Goal: Transaction & Acquisition: Purchase product/service

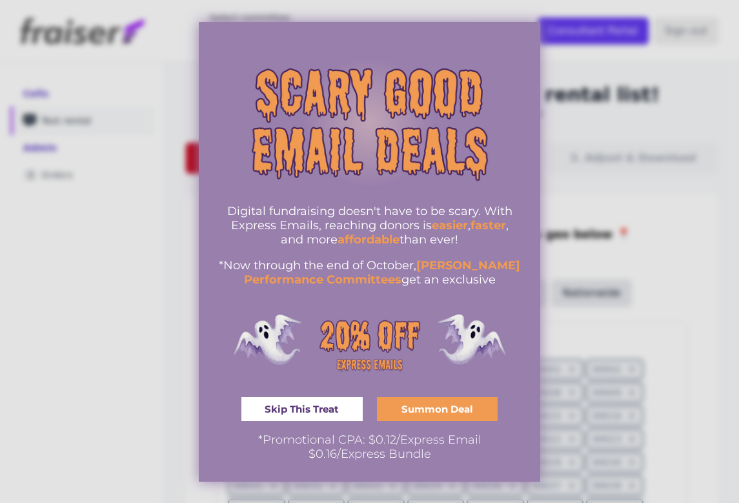
click at [318, 407] on span "Skip This Treat" at bounding box center [302, 409] width 74 height 10
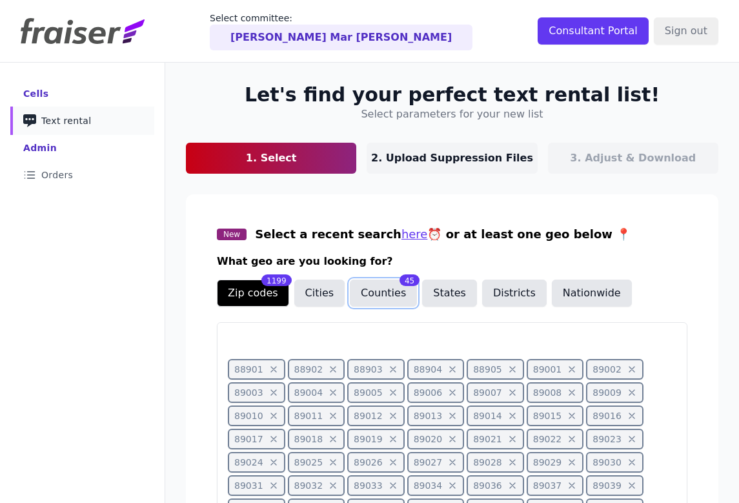
click at [369, 300] on button "Counties" at bounding box center [383, 293] width 67 height 27
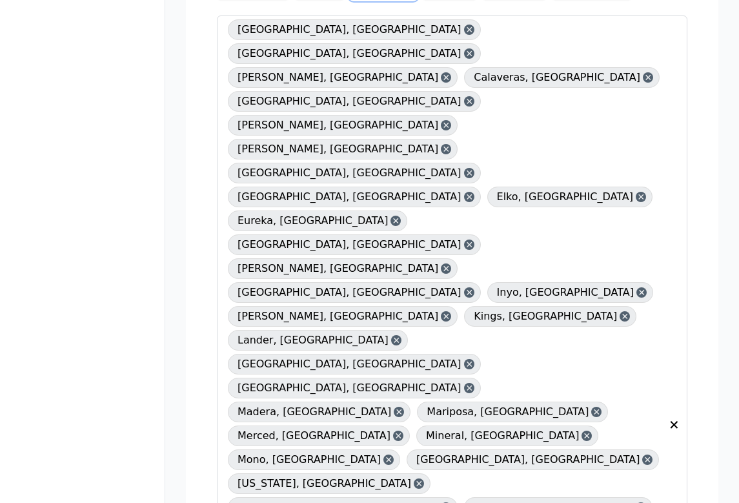
scroll to position [334, 0]
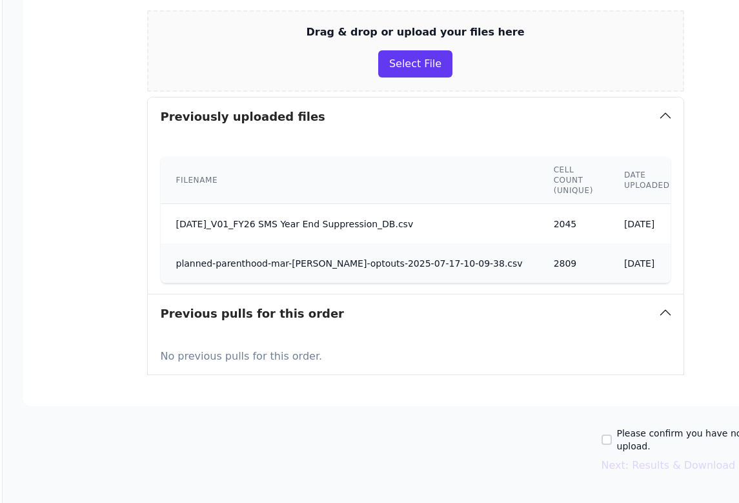
scroll to position [312, 116]
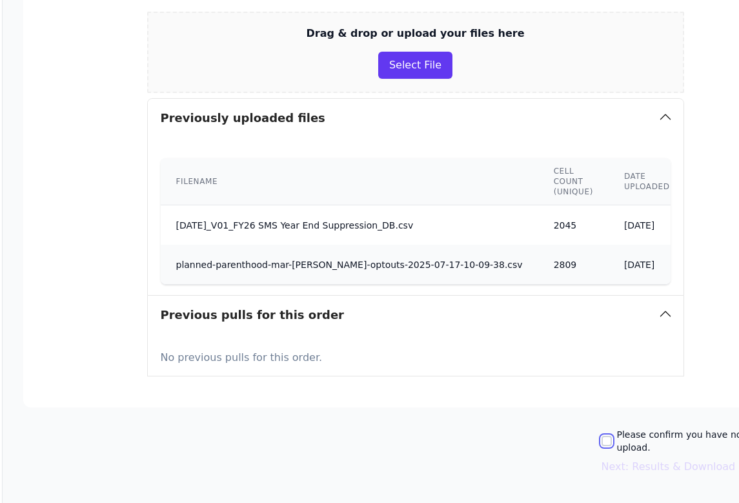
click at [612, 436] on input "Please confirm you have no lists to upload." at bounding box center [607, 441] width 10 height 10
checkbox input "true"
click at [634, 459] on button "Next: Results & Download" at bounding box center [669, 466] width 134 height 15
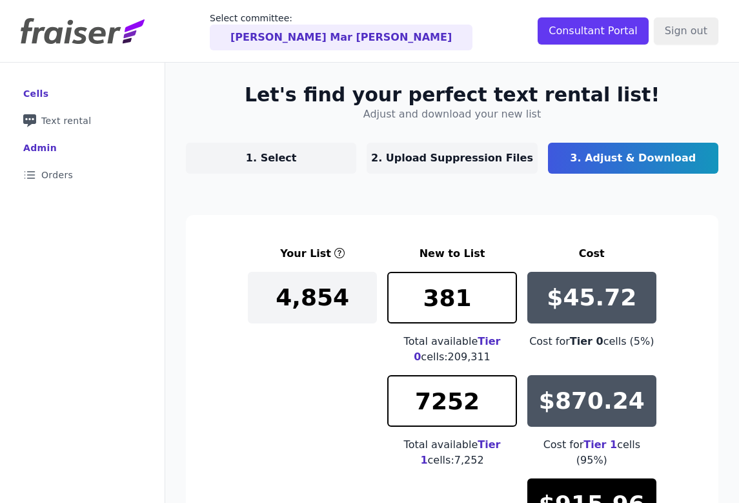
click at [280, 170] on link "1. Select" at bounding box center [271, 158] width 170 height 31
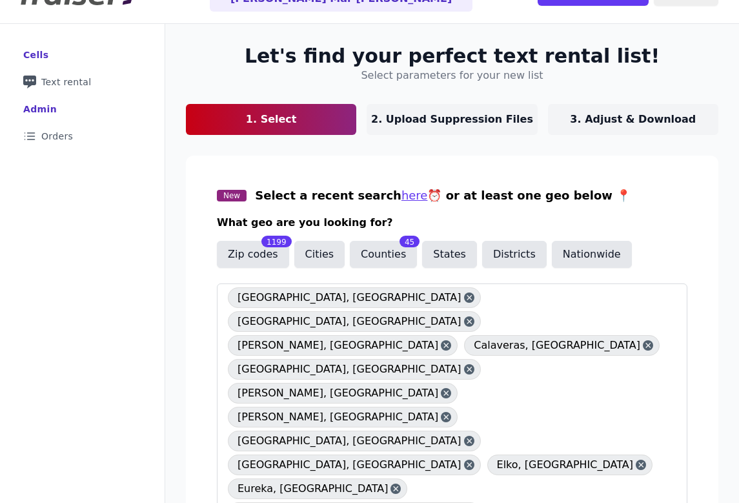
scroll to position [43, 0]
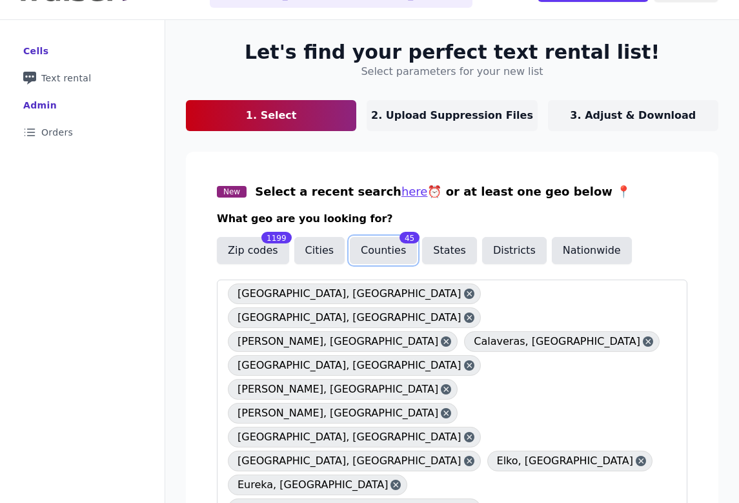
click at [373, 238] on button "Counties" at bounding box center [383, 250] width 67 height 27
click at [599, 117] on p "3. Adjust & Download" at bounding box center [633, 115] width 126 height 15
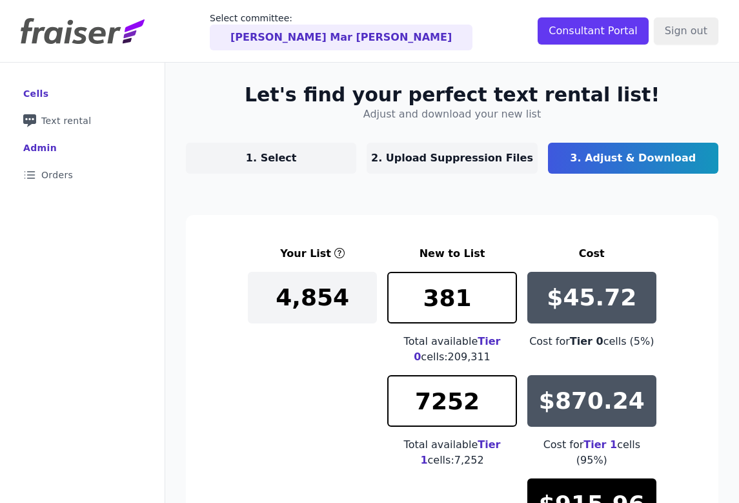
click at [310, 149] on link "1. Select" at bounding box center [271, 158] width 170 height 31
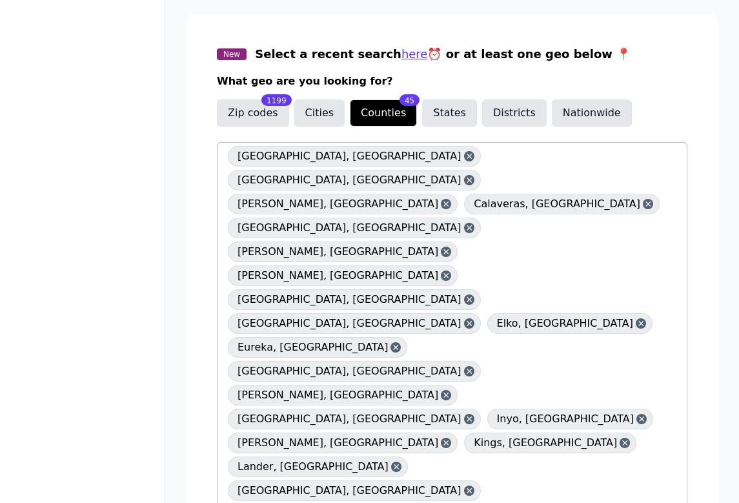
scroll to position [180, 0]
click at [465, 154] on icon at bounding box center [469, 156] width 9 height 13
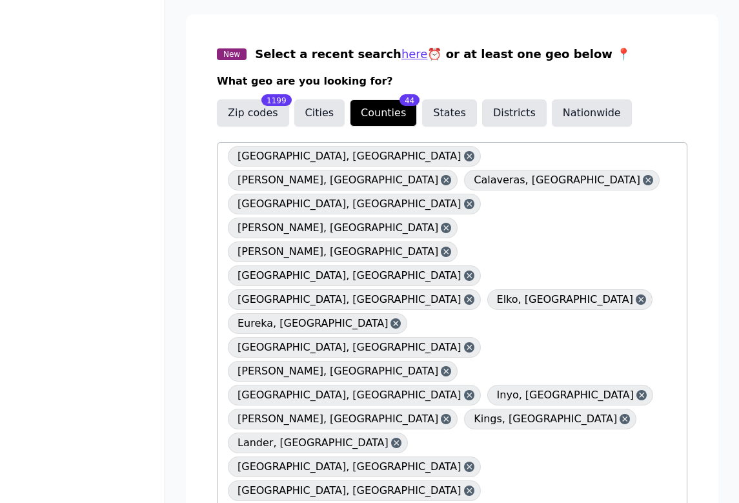
click at [467, 154] on icon at bounding box center [469, 156] width 5 height 5
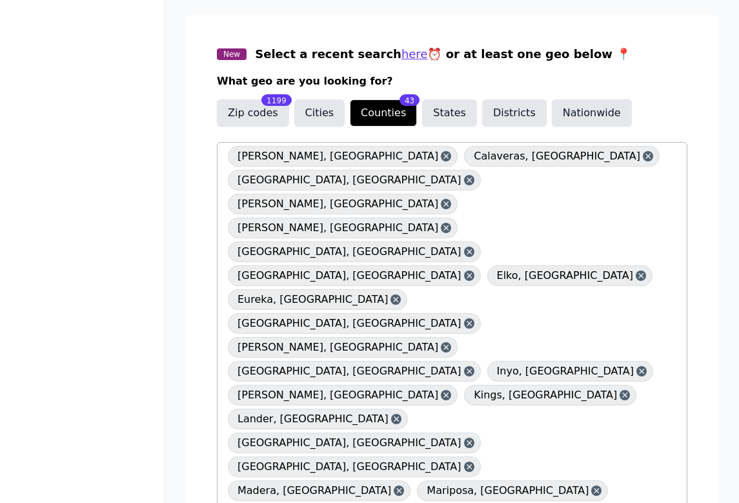
click at [442, 156] on icon at bounding box center [446, 156] width 9 height 13
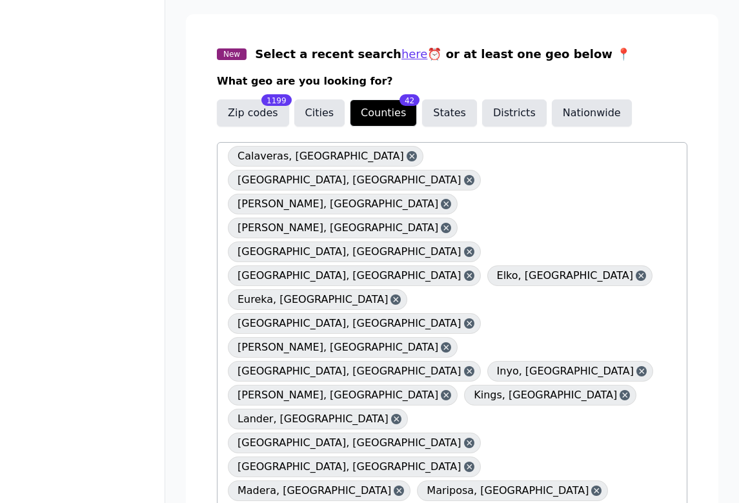
click at [300, 156] on span "Calaveras, CA" at bounding box center [321, 156] width 167 height 21
click at [407, 156] on icon at bounding box center [411, 156] width 9 height 13
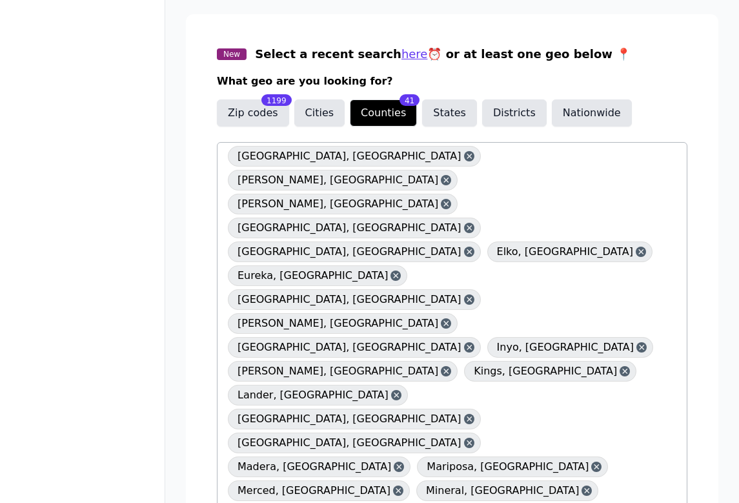
click at [465, 157] on icon at bounding box center [469, 156] width 9 height 13
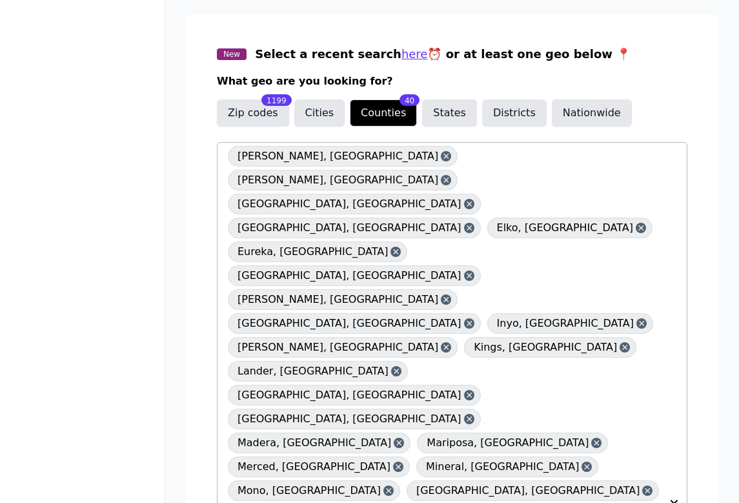
click at [444, 157] on icon at bounding box center [446, 156] width 5 height 5
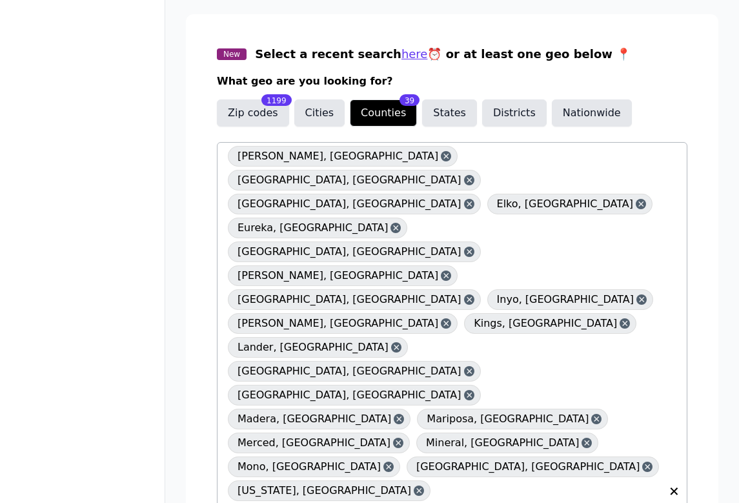
click at [444, 157] on icon at bounding box center [446, 156] width 5 height 5
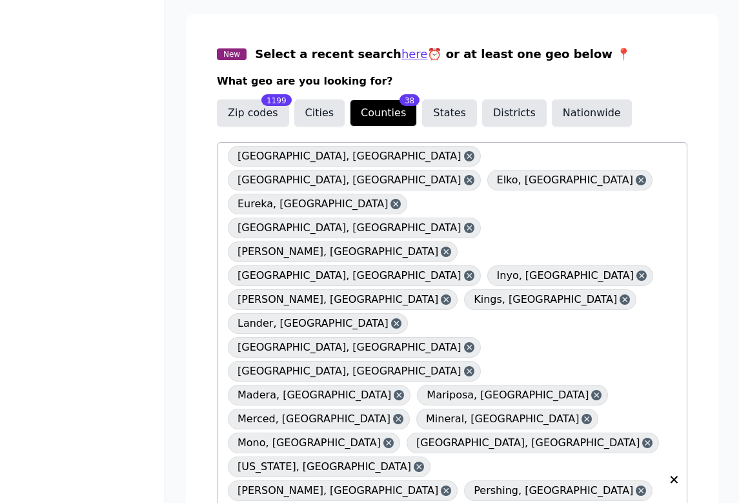
click at [465, 159] on icon at bounding box center [469, 156] width 9 height 13
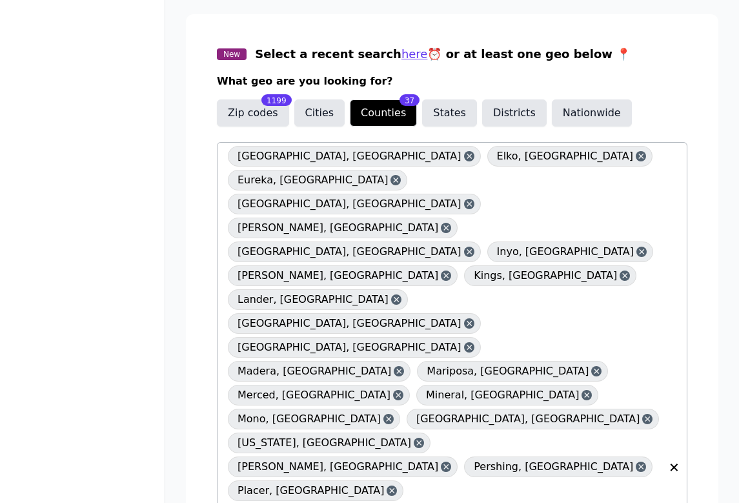
click at [467, 158] on icon at bounding box center [469, 156] width 5 height 5
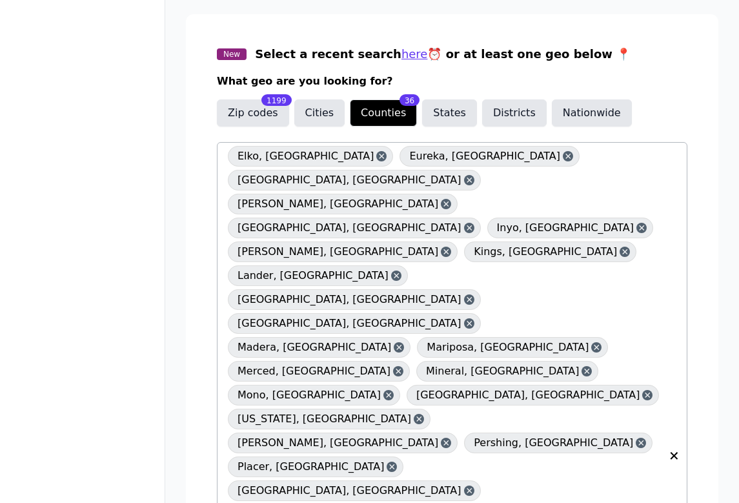
click at [377, 157] on icon at bounding box center [381, 156] width 9 height 13
click at [394, 157] on icon at bounding box center [396, 156] width 5 height 5
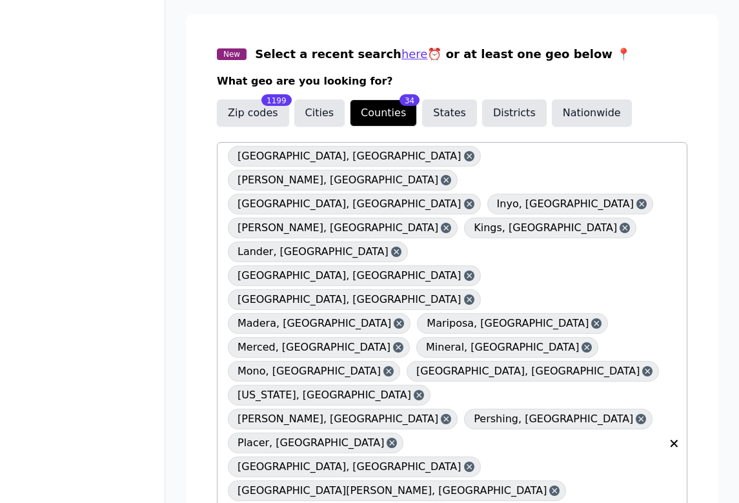
click at [465, 157] on icon at bounding box center [469, 156] width 9 height 13
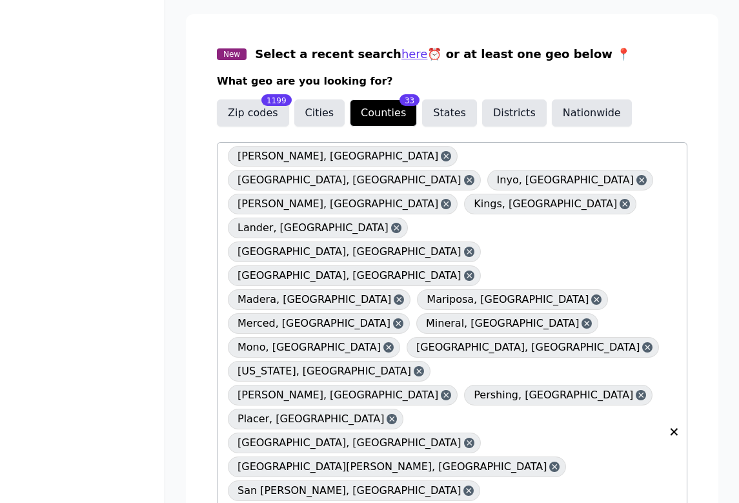
click at [442, 158] on icon at bounding box center [446, 156] width 9 height 13
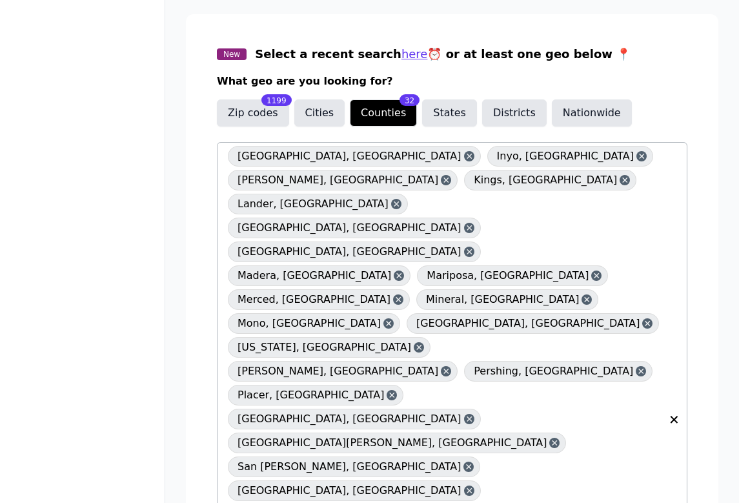
click at [465, 158] on icon at bounding box center [469, 156] width 9 height 13
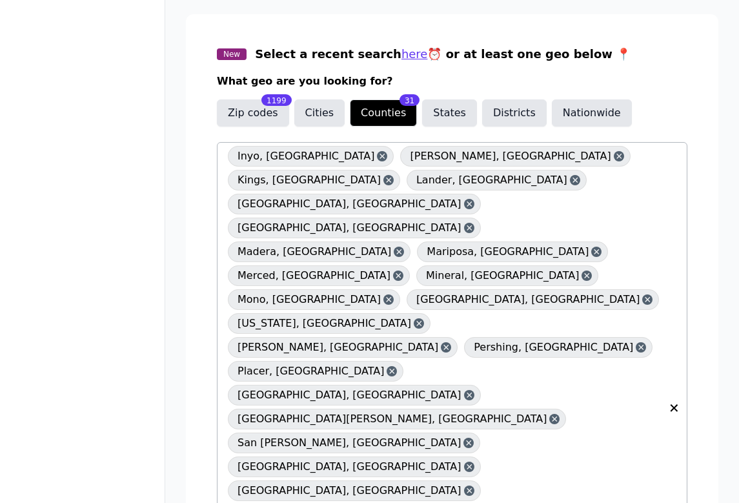
click at [378, 157] on icon at bounding box center [382, 156] width 9 height 13
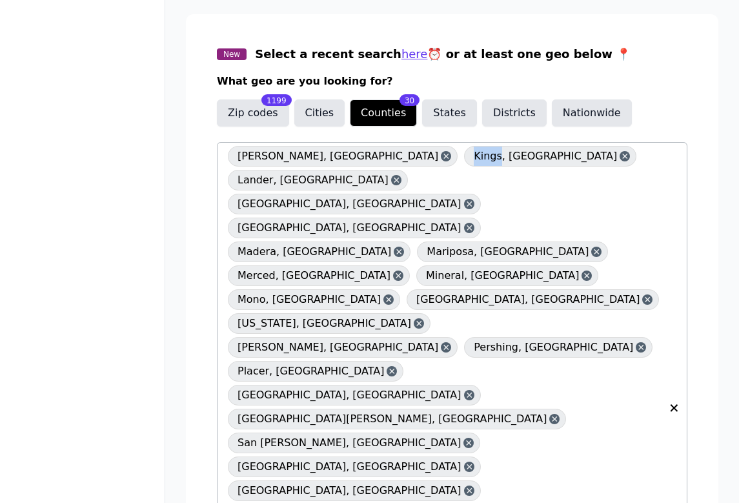
click at [444, 157] on icon at bounding box center [446, 156] width 5 height 5
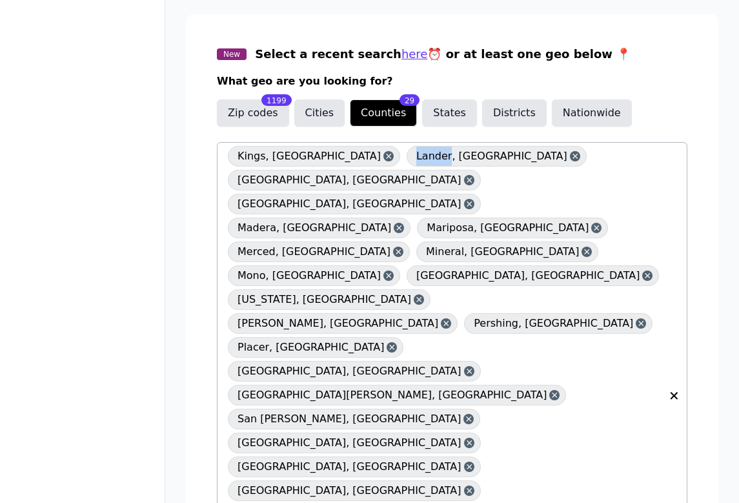
click at [384, 157] on icon at bounding box center [388, 156] width 9 height 13
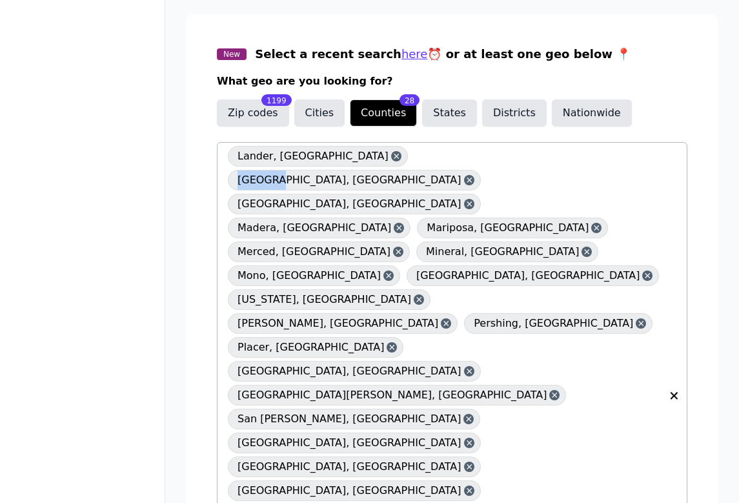
click at [392, 160] on icon at bounding box center [396, 156] width 9 height 13
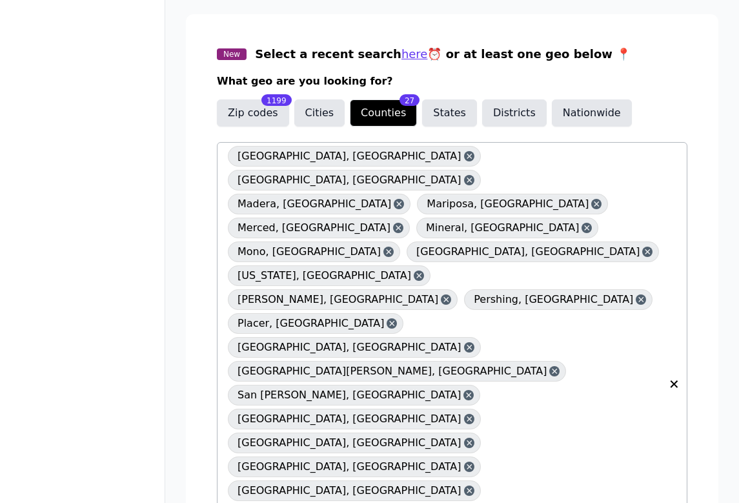
click at [465, 160] on icon at bounding box center [469, 156] width 9 height 13
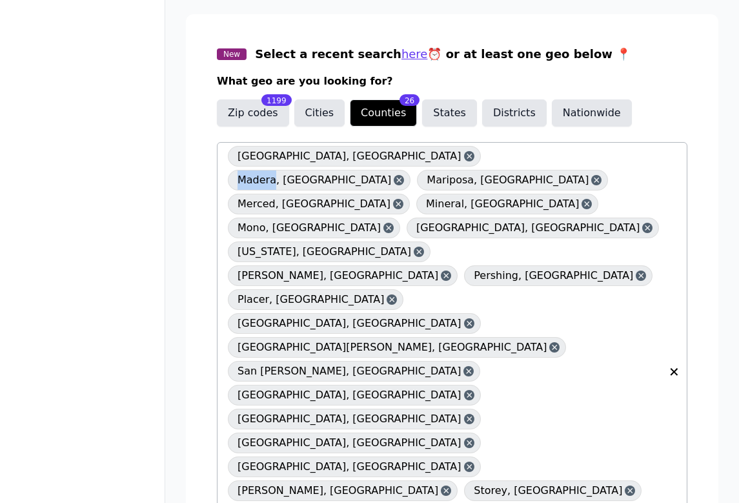
click at [467, 158] on icon at bounding box center [469, 156] width 5 height 5
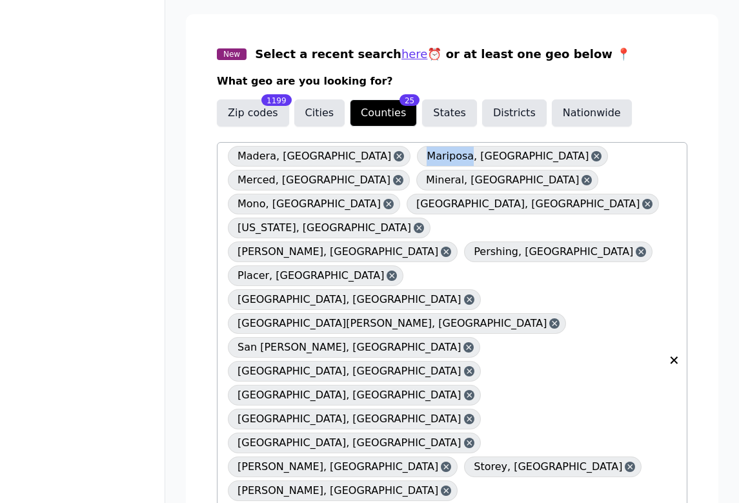
click at [397, 157] on icon at bounding box center [399, 156] width 5 height 5
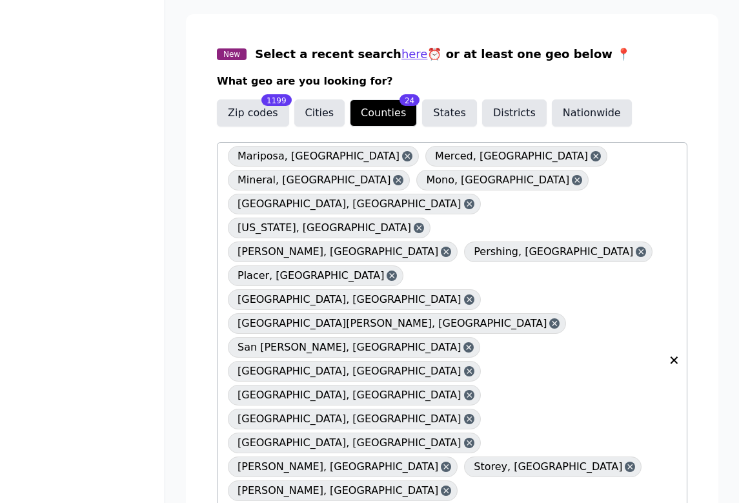
click at [313, 159] on div "Mariposa, CA" at bounding box center [323, 156] width 191 height 21
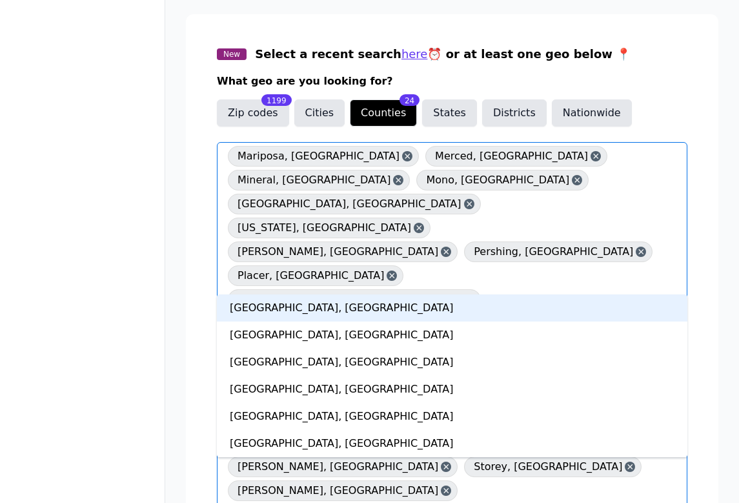
click at [403, 159] on icon at bounding box center [407, 156] width 9 height 13
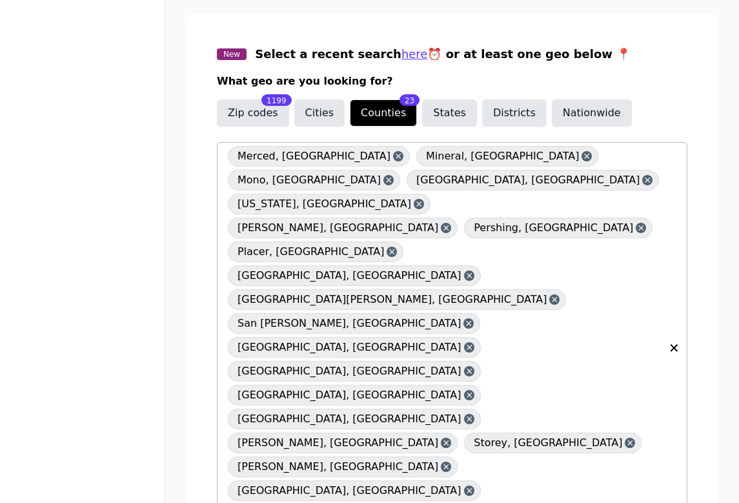
click at [394, 158] on icon at bounding box center [398, 156] width 9 height 13
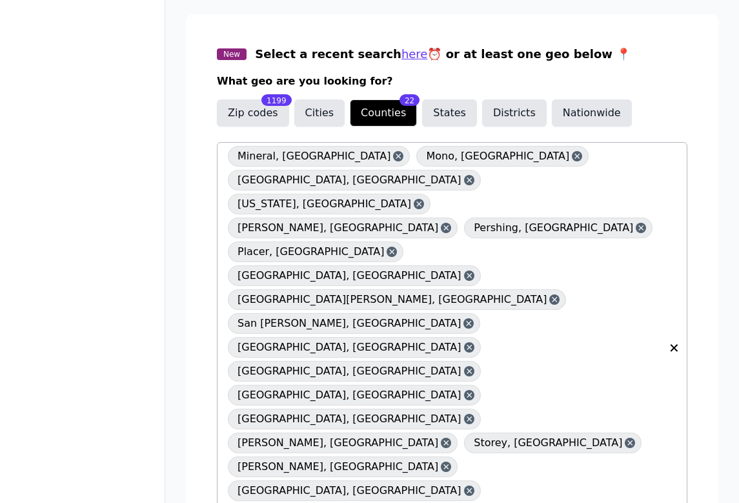
click at [394, 158] on icon at bounding box center [398, 156] width 9 height 13
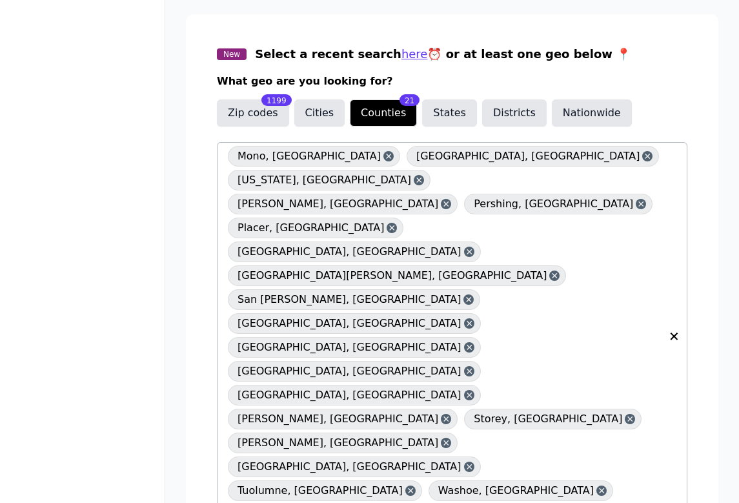
click at [384, 158] on icon at bounding box center [388, 156] width 9 height 13
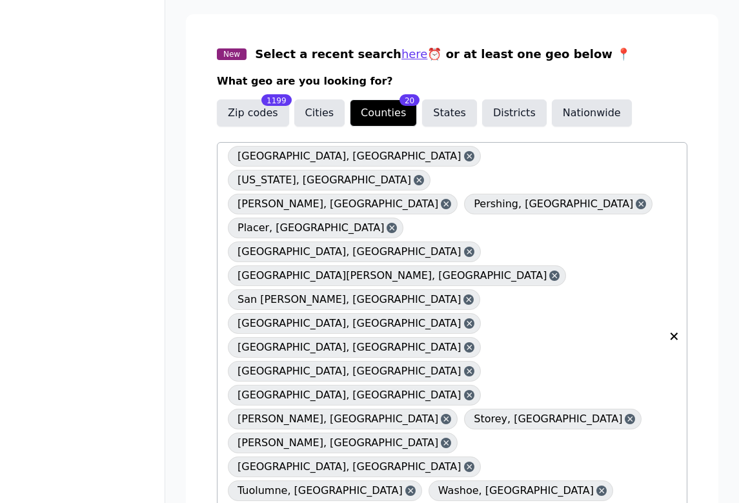
click at [465, 158] on icon at bounding box center [469, 156] width 9 height 13
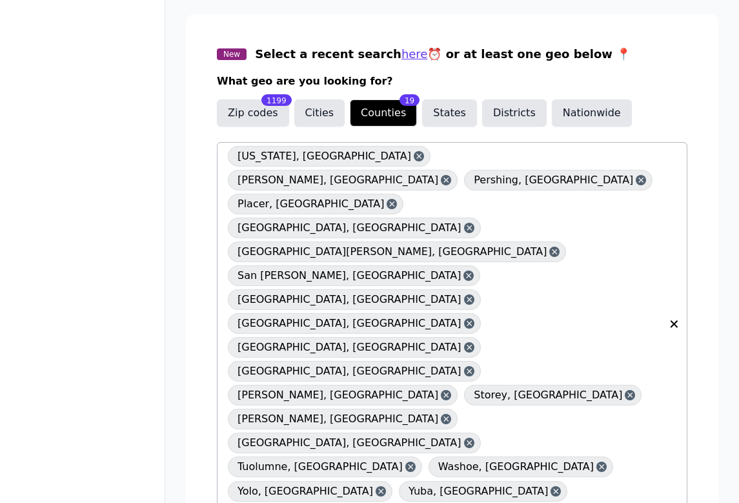
click at [416, 158] on icon at bounding box center [418, 156] width 5 height 5
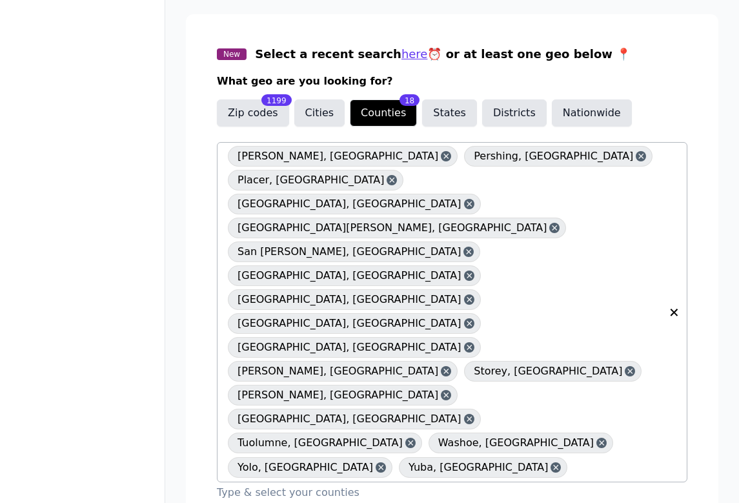
click at [442, 156] on icon at bounding box center [446, 156] width 9 height 13
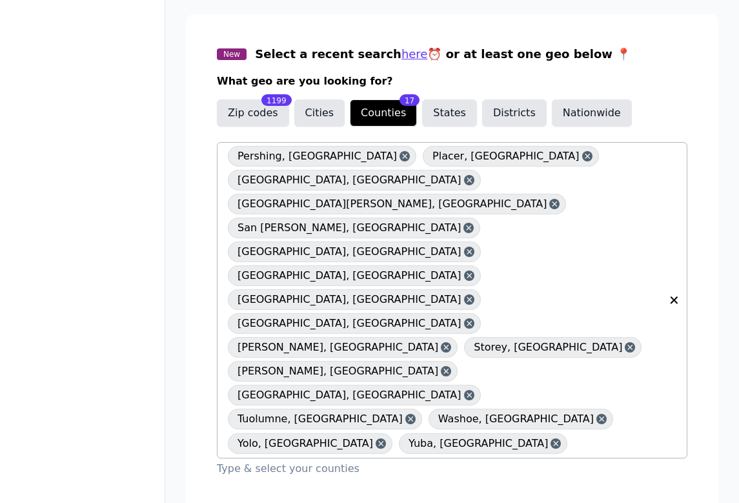
scroll to position [167, 0]
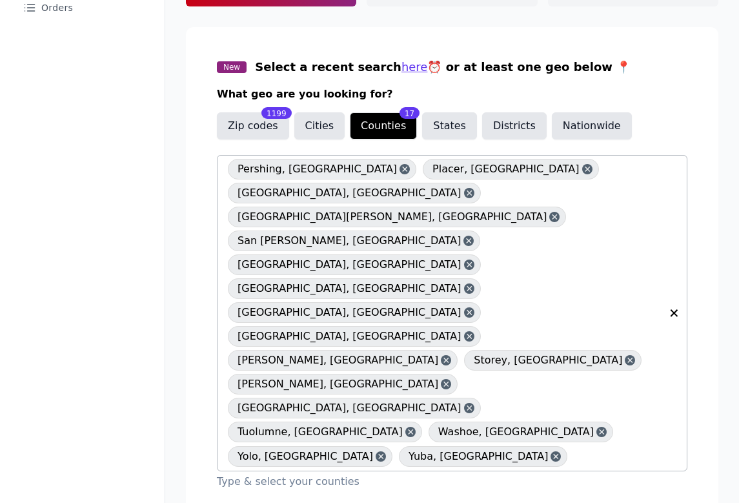
click at [400, 166] on icon at bounding box center [404, 169] width 9 height 13
click at [387, 169] on icon at bounding box center [391, 169] width 9 height 13
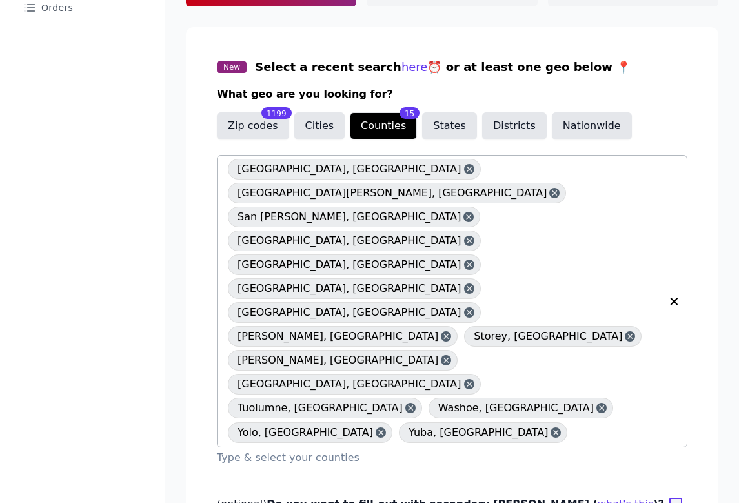
click at [465, 169] on icon at bounding box center [469, 169] width 9 height 13
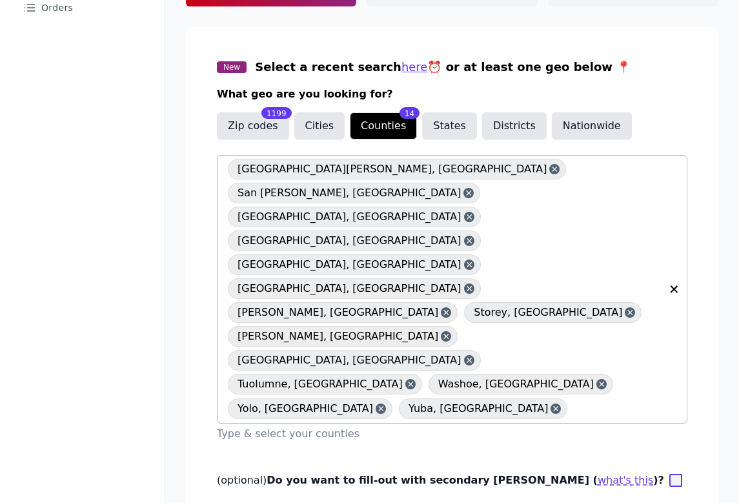
click at [550, 169] on icon at bounding box center [554, 169] width 9 height 13
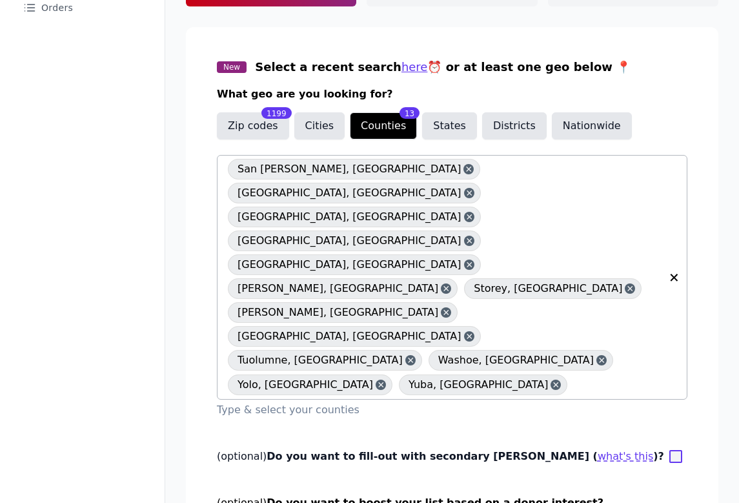
scroll to position [143, 0]
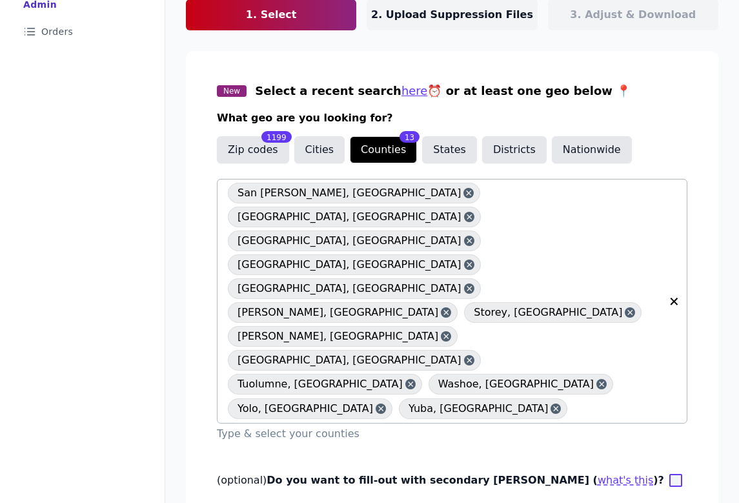
click at [464, 189] on icon at bounding box center [468, 193] width 9 height 13
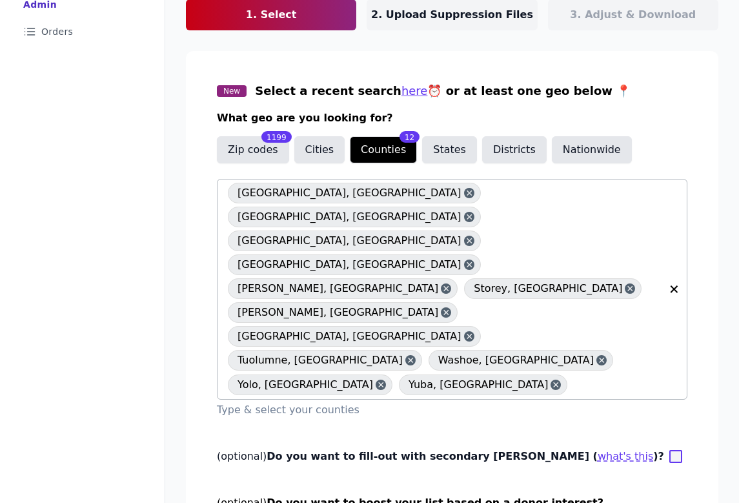
click at [465, 193] on icon at bounding box center [469, 193] width 9 height 13
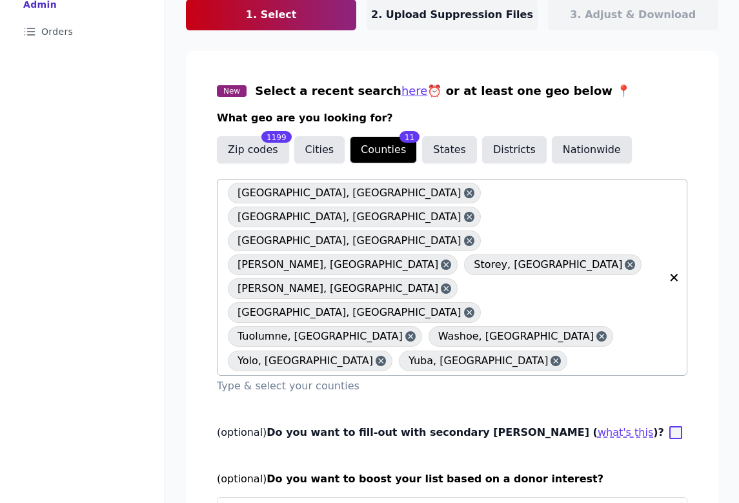
click at [465, 195] on icon at bounding box center [469, 193] width 9 height 13
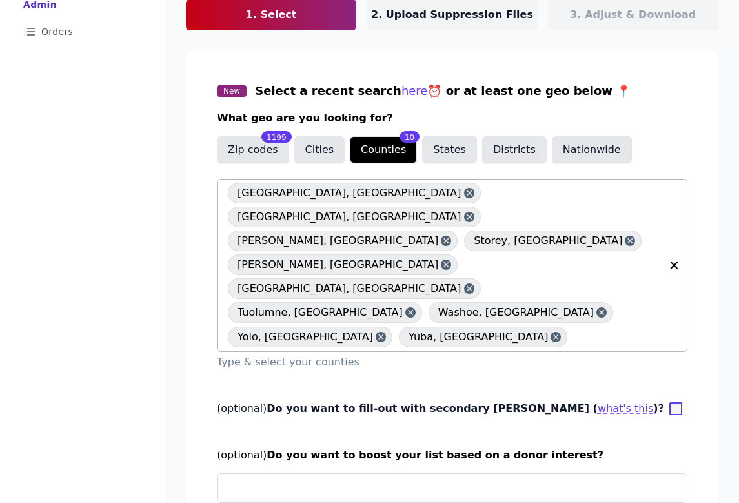
click at [467, 195] on icon at bounding box center [469, 192] width 5 height 5
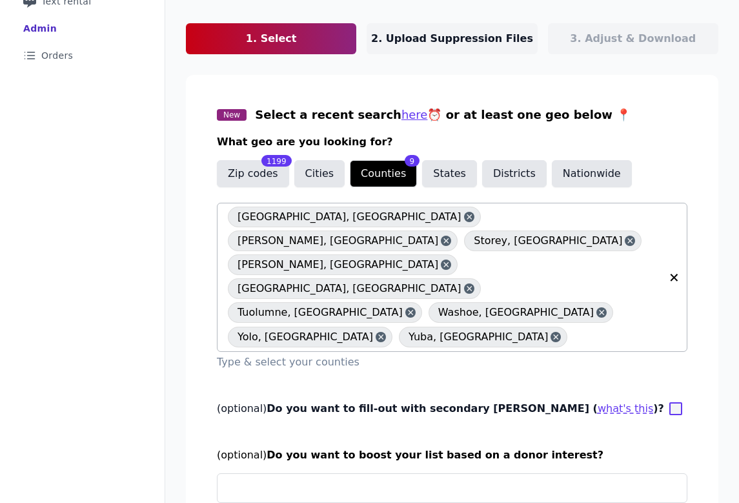
click at [467, 217] on icon at bounding box center [469, 216] width 5 height 5
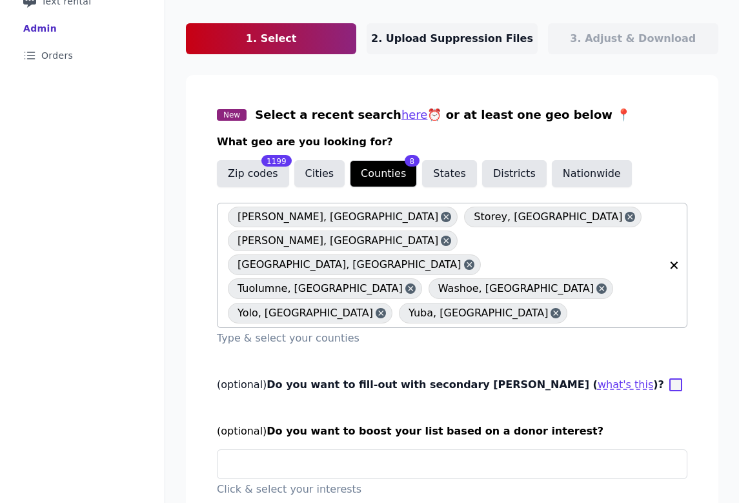
click at [442, 217] on icon at bounding box center [446, 216] width 9 height 13
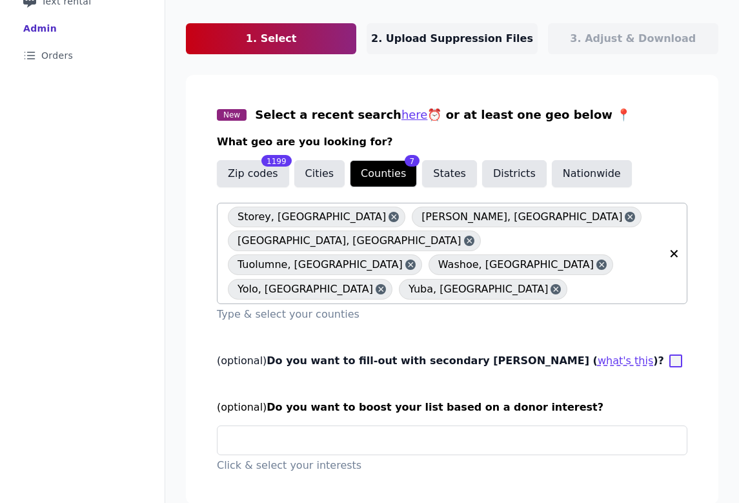
click at [389, 216] on div at bounding box center [394, 217] width 10 height 10
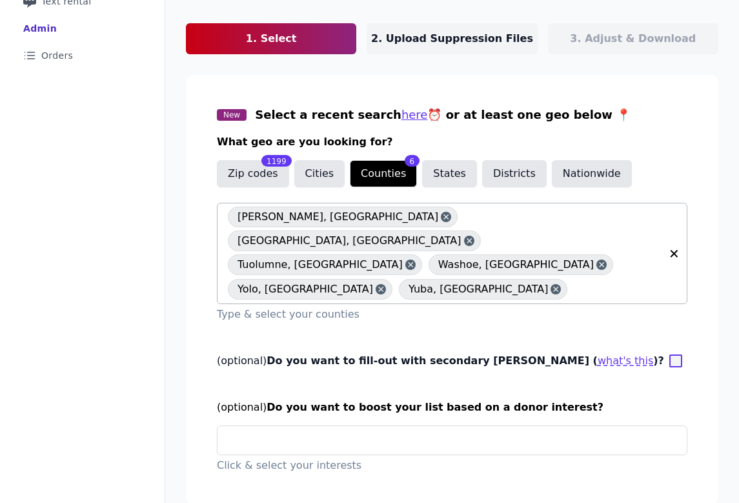
click at [442, 216] on icon at bounding box center [446, 216] width 9 height 13
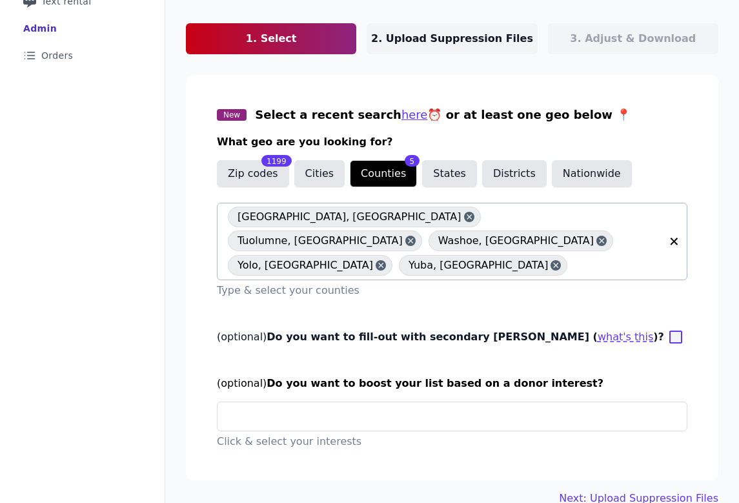
click at [465, 216] on icon at bounding box center [469, 216] width 9 height 13
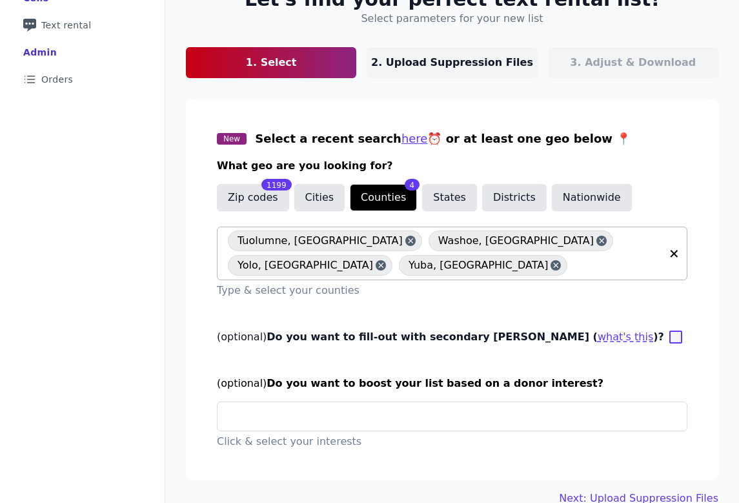
click at [408, 242] on icon at bounding box center [410, 240] width 5 height 5
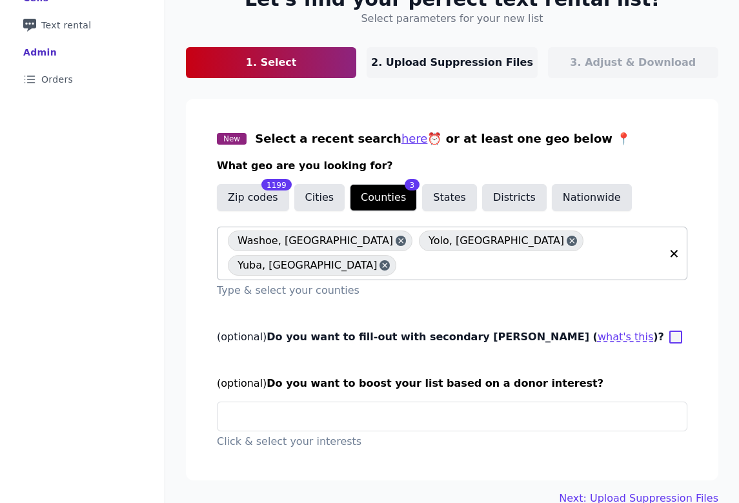
click at [396, 242] on icon at bounding box center [400, 240] width 9 height 13
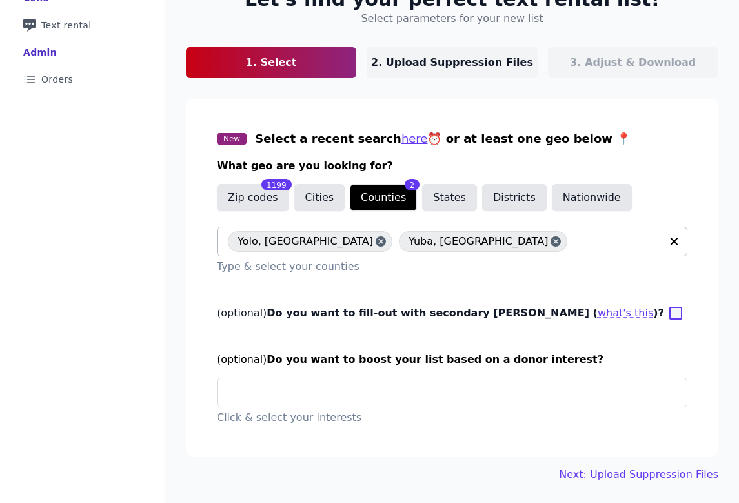
click at [376, 240] on icon at bounding box center [380, 241] width 9 height 13
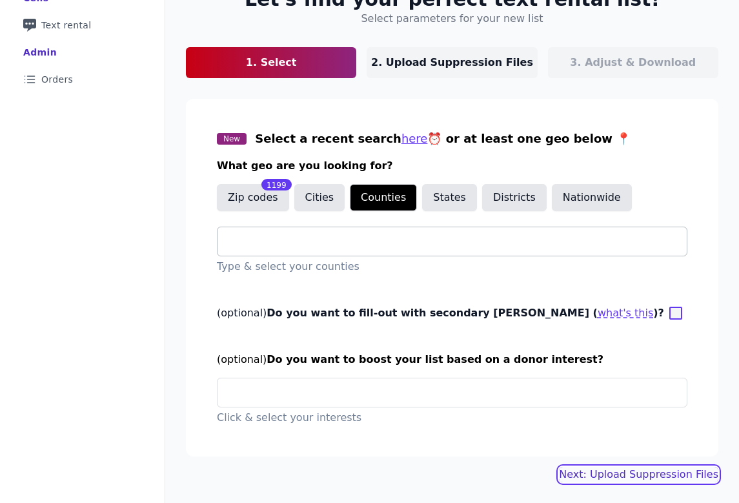
click at [606, 475] on link "Next: Upload Suppression Files" at bounding box center [638, 474] width 159 height 15
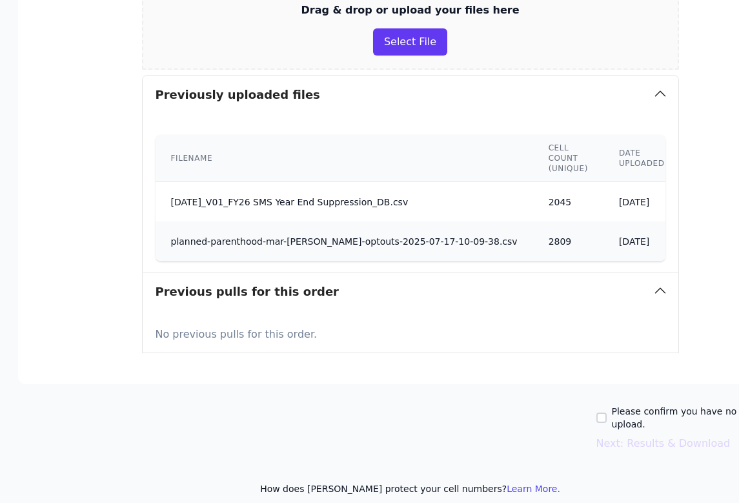
scroll to position [335, 201]
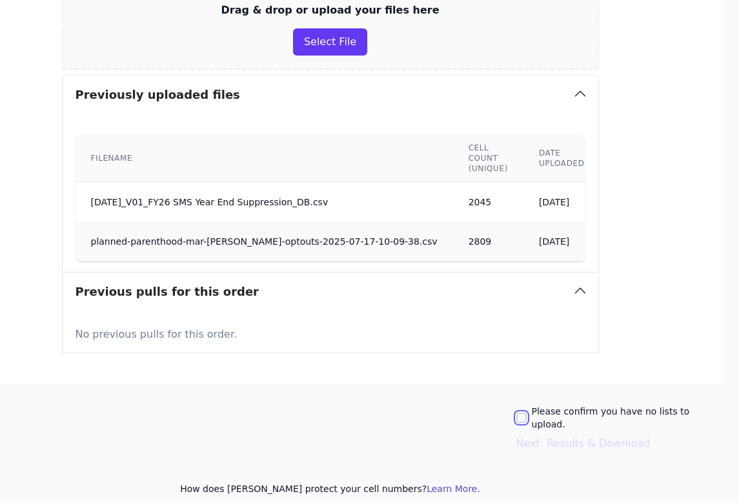
click at [527, 415] on input "Please confirm you have no lists to upload." at bounding box center [522, 418] width 10 height 10
checkbox input "true"
click at [534, 436] on button "Next: Results & Download" at bounding box center [584, 443] width 134 height 15
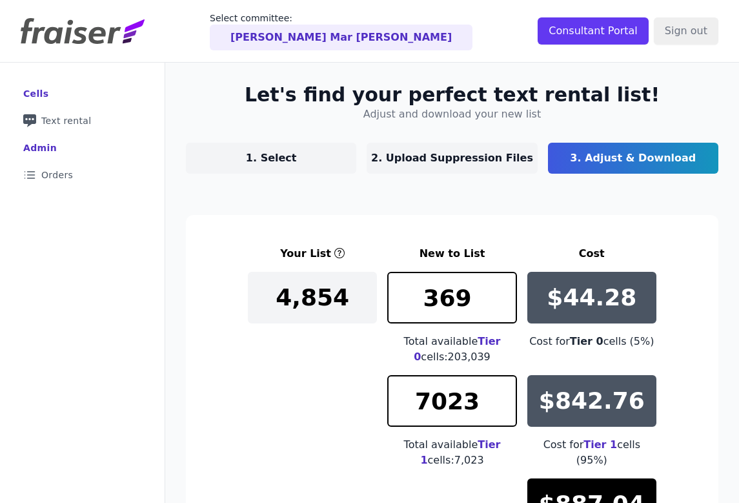
click at [404, 161] on p "2. Upload Suppression Files" at bounding box center [452, 157] width 162 height 15
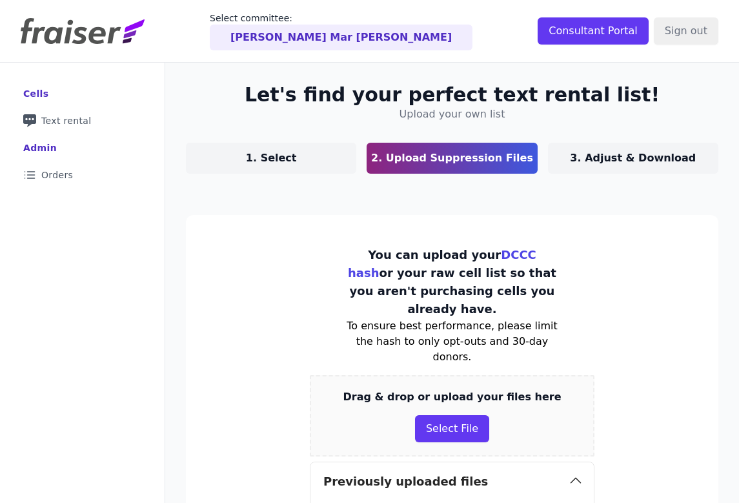
click at [295, 162] on link "1. Select" at bounding box center [271, 158] width 170 height 31
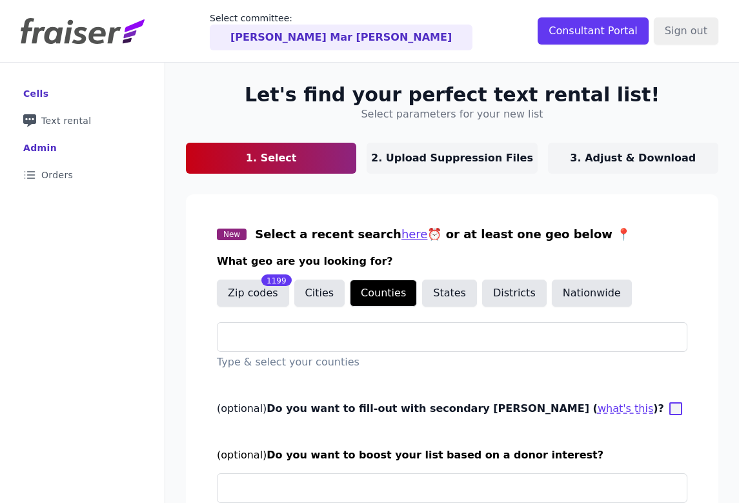
scroll to position [96, 0]
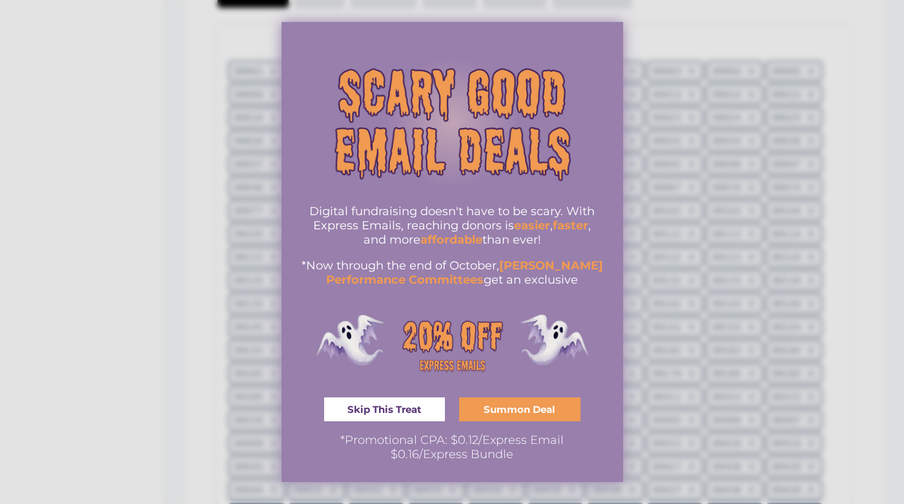
scroll to position [455, 0]
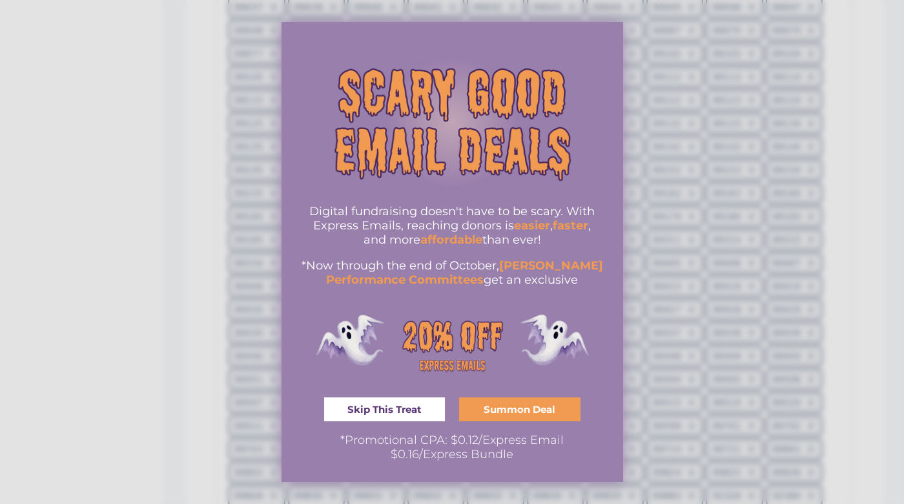
click at [411, 412] on span "Skip This Treat" at bounding box center [384, 409] width 74 height 10
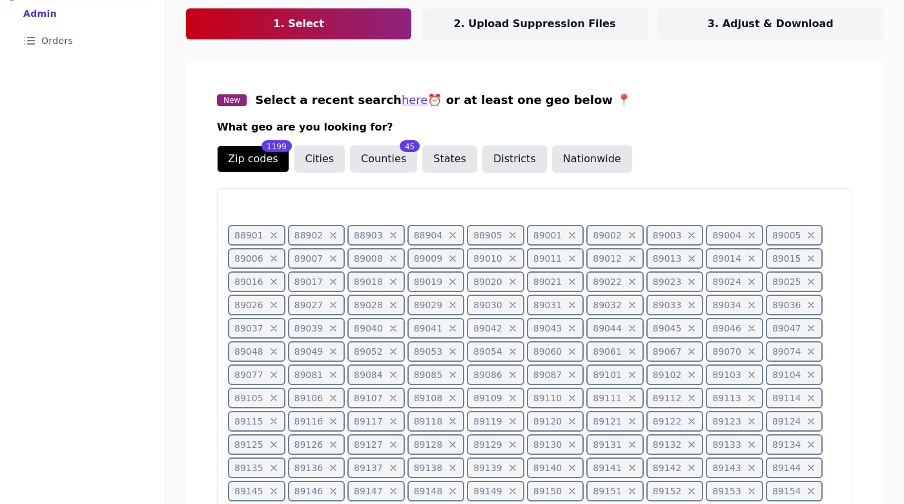
scroll to position [154, 0]
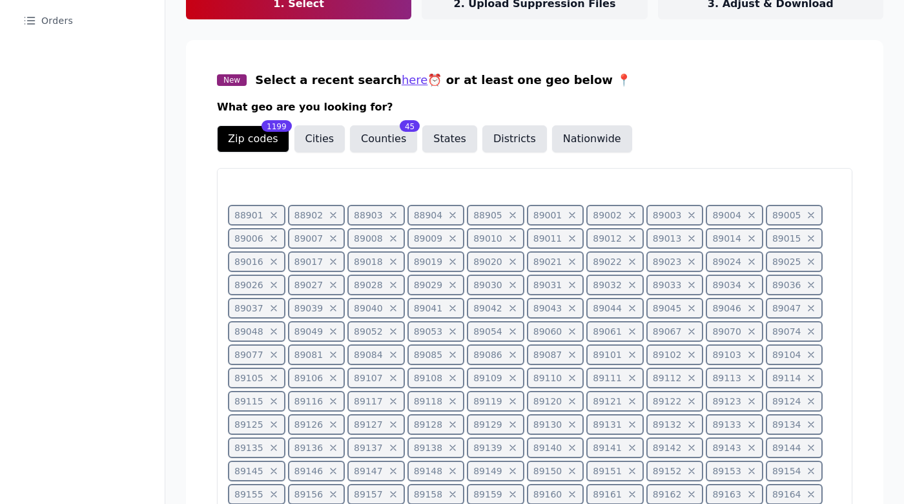
click at [277, 213] on icon at bounding box center [274, 215] width 10 height 10
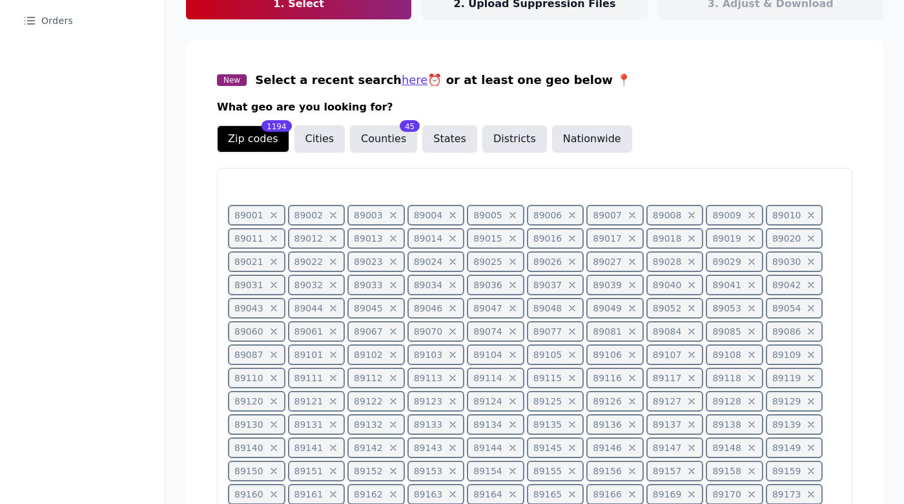
click at [277, 213] on icon at bounding box center [274, 215] width 10 height 10
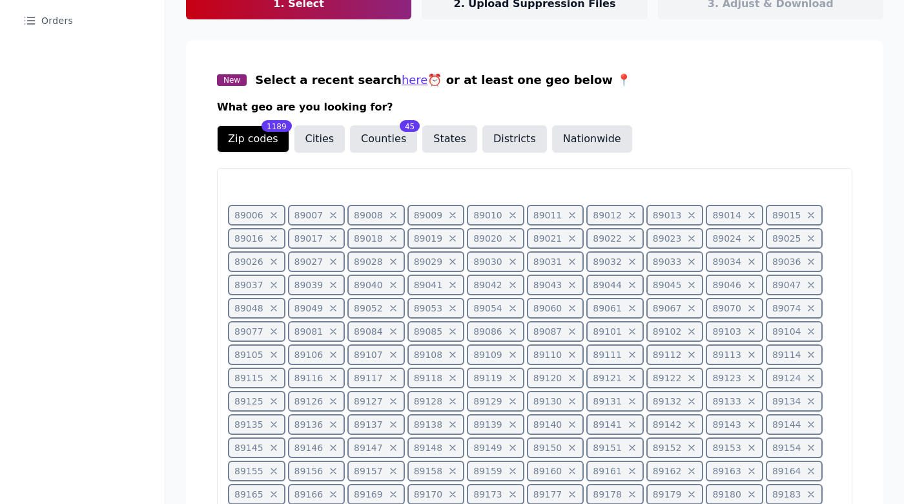
click at [277, 213] on icon at bounding box center [274, 215] width 10 height 10
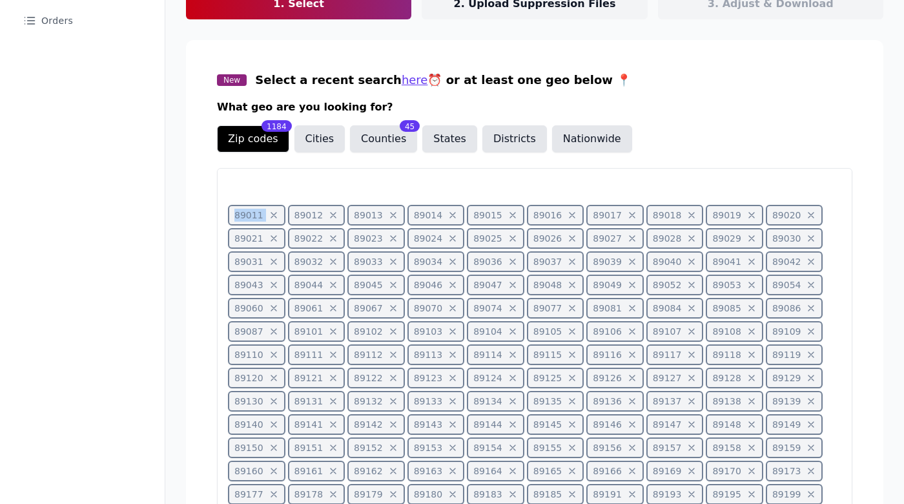
click at [277, 213] on span "89011" at bounding box center [256, 215] width 57 height 21
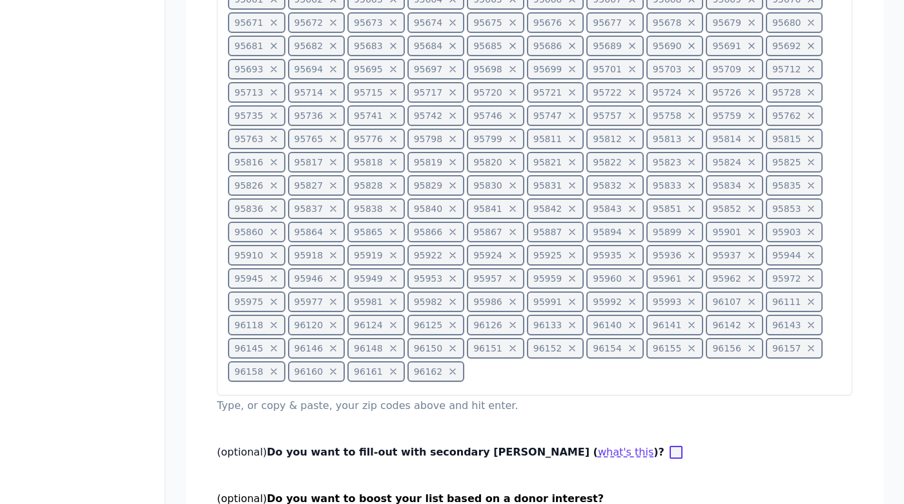
scroll to position [2879, 0]
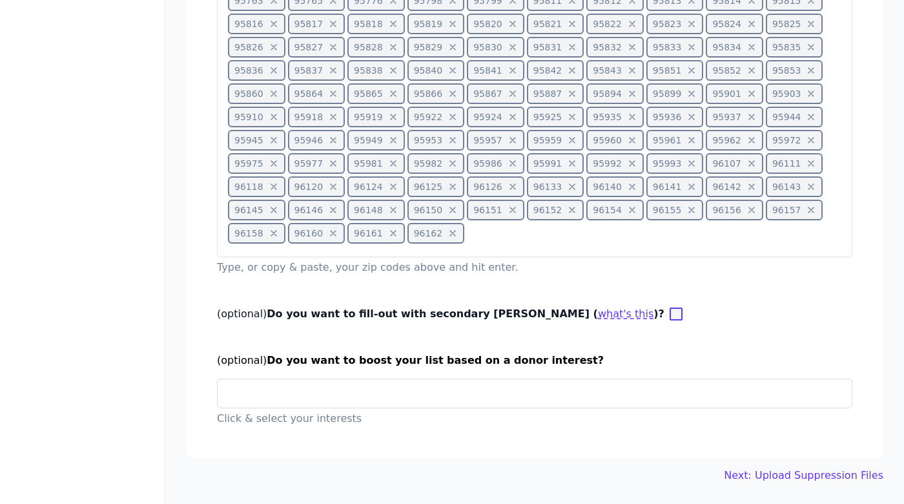
drag, startPoint x: 488, startPoint y: 244, endPoint x: 473, endPoint y: 229, distance: 21.0
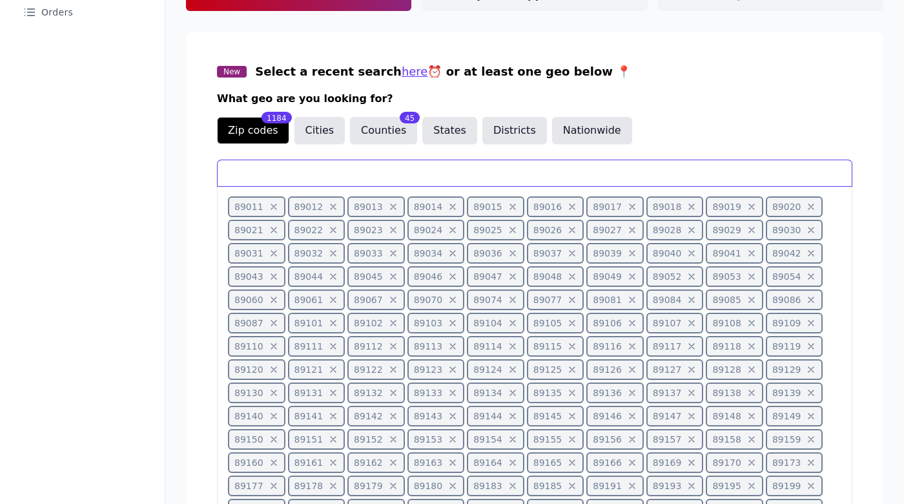
scroll to position [186, 0]
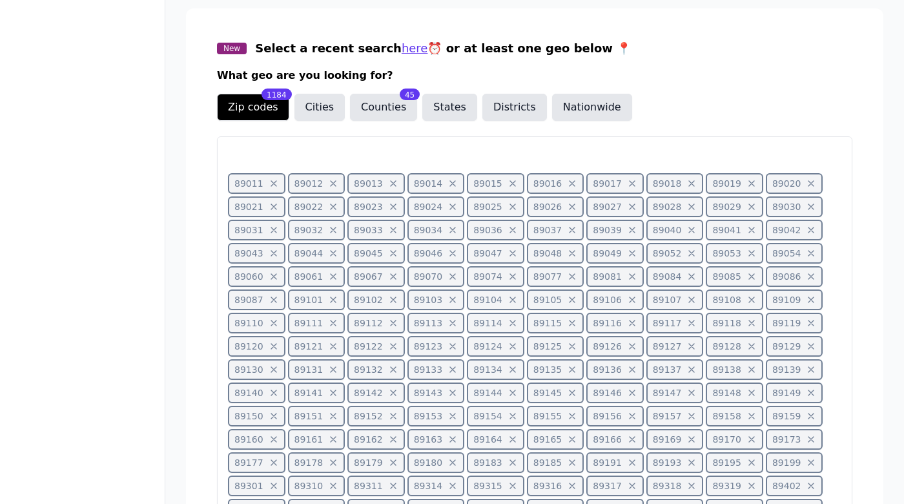
click at [272, 188] on icon at bounding box center [274, 183] width 10 height 10
click at [272, 187] on icon at bounding box center [274, 183] width 10 height 10
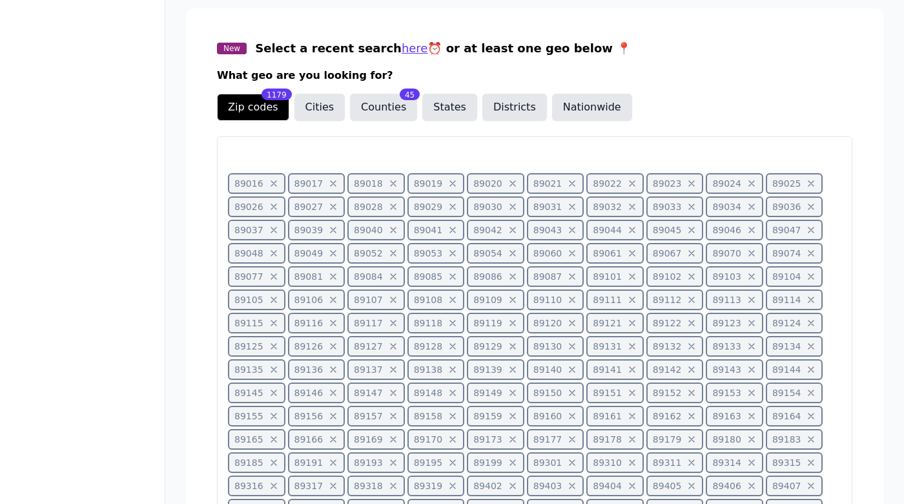
click at [272, 187] on icon at bounding box center [274, 183] width 10 height 10
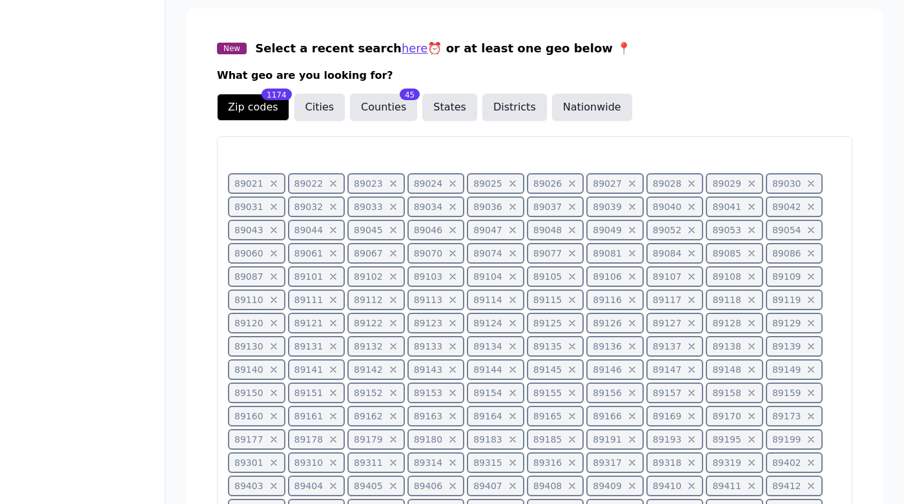
click at [272, 187] on icon at bounding box center [274, 183] width 10 height 10
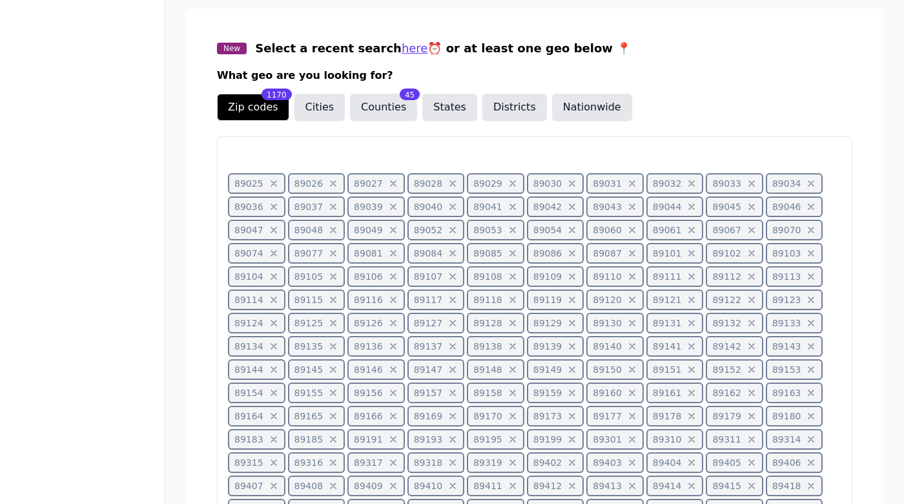
click at [272, 187] on icon at bounding box center [274, 183] width 10 height 10
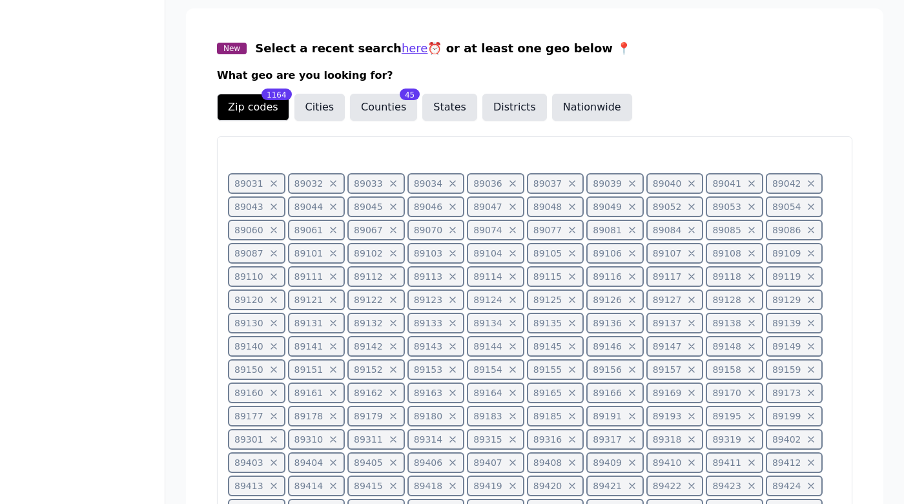
click at [272, 187] on icon at bounding box center [274, 183] width 10 height 10
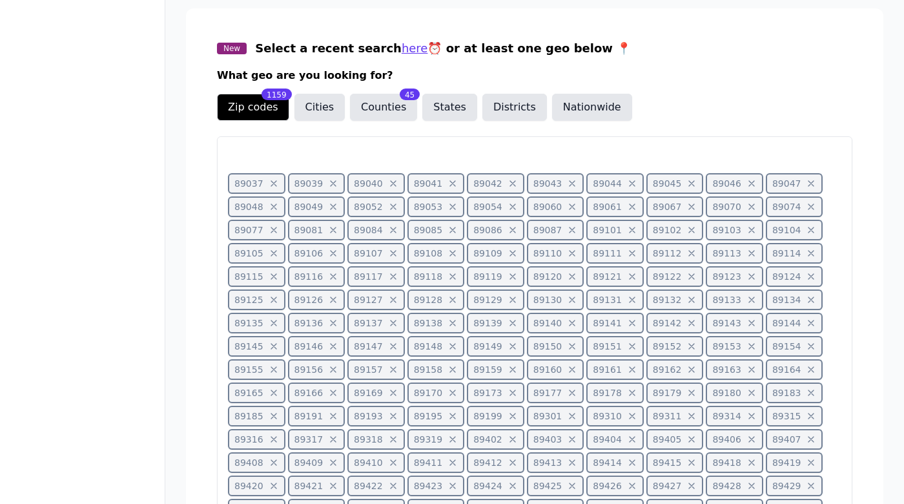
click at [272, 187] on icon at bounding box center [274, 183] width 10 height 10
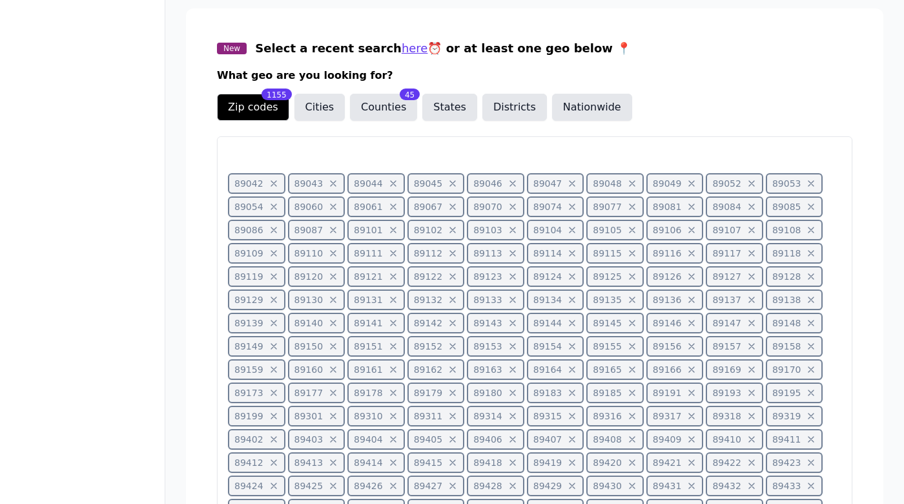
click at [272, 187] on icon at bounding box center [274, 183] width 10 height 10
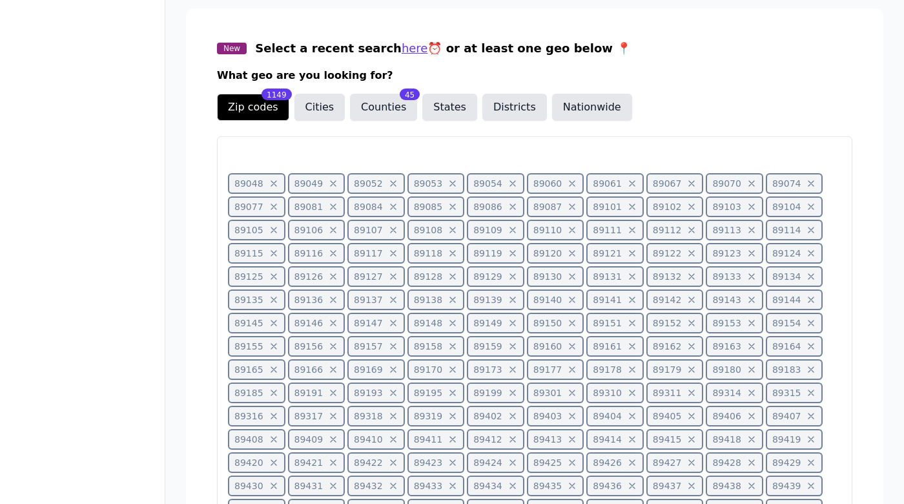
click at [272, 187] on icon at bounding box center [274, 183] width 10 height 10
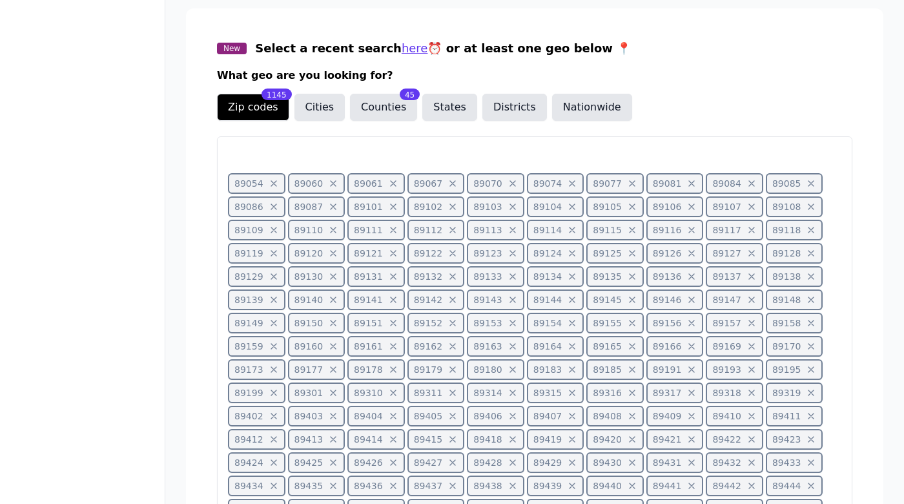
click at [272, 187] on icon at bounding box center [274, 183] width 10 height 10
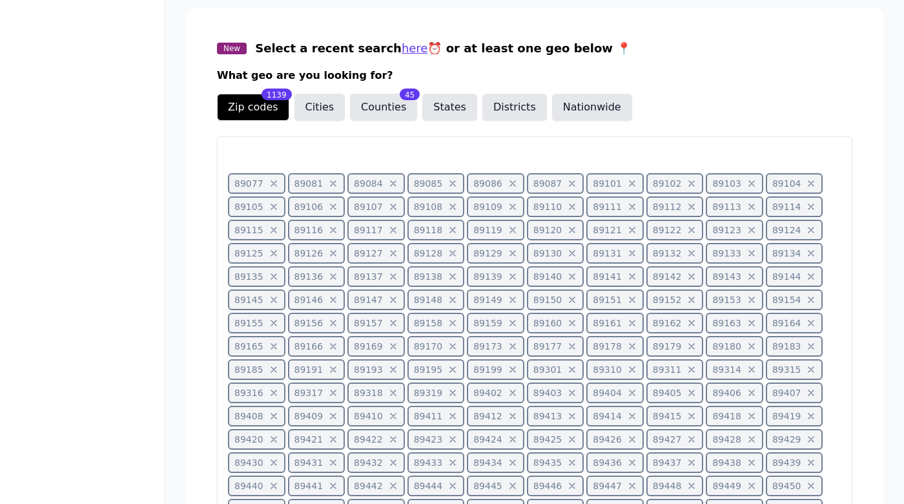
click at [272, 187] on icon at bounding box center [274, 183] width 10 height 10
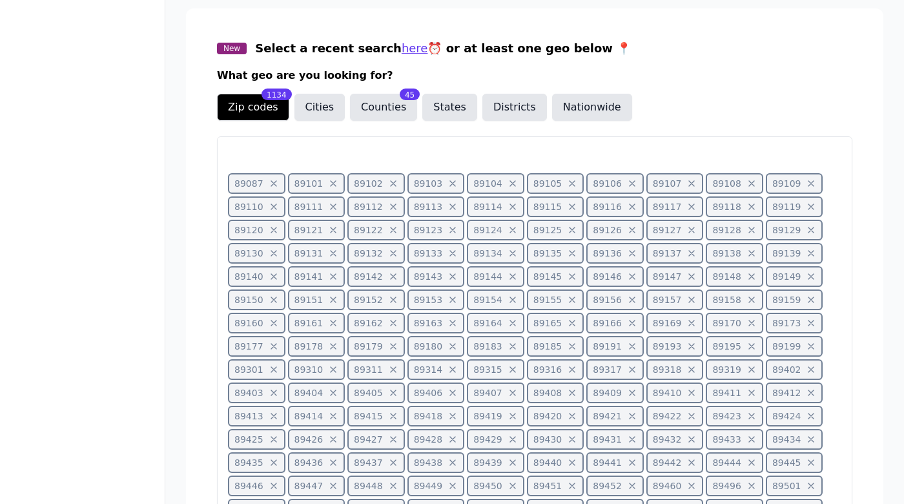
click at [272, 187] on icon at bounding box center [274, 183] width 10 height 10
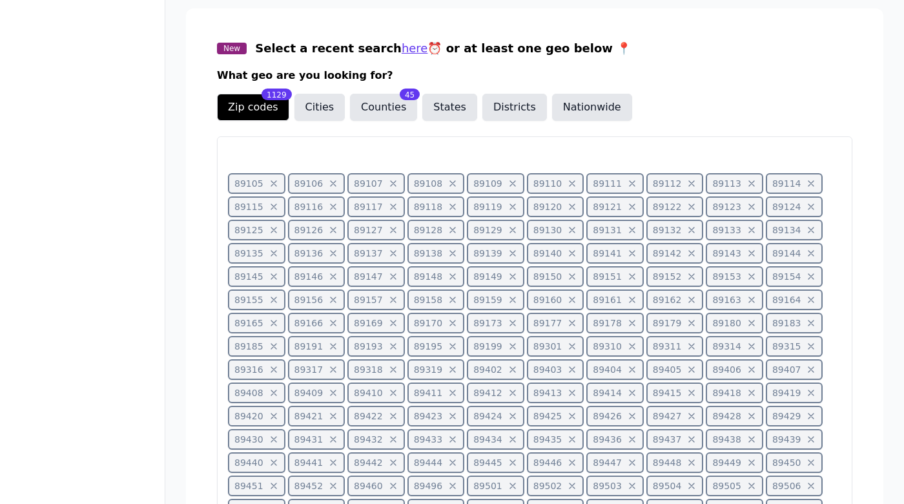
click at [272, 187] on icon at bounding box center [274, 183] width 10 height 10
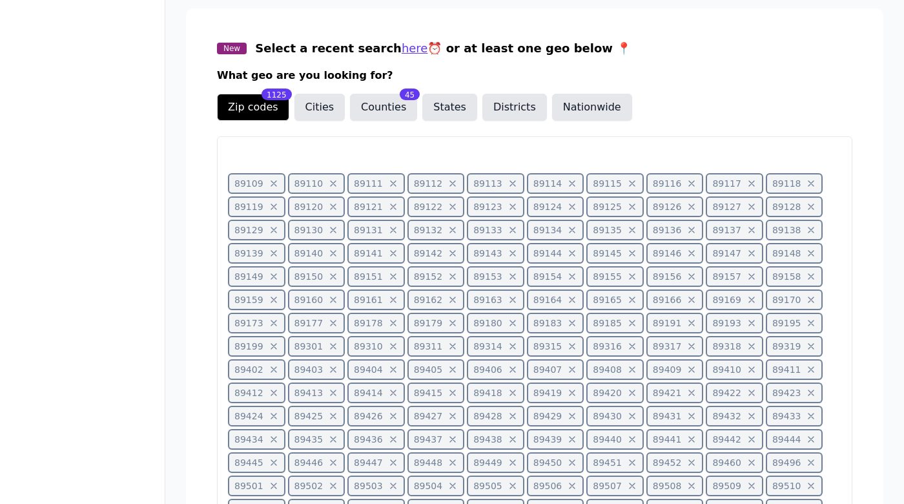
click at [272, 187] on icon at bounding box center [274, 183] width 10 height 10
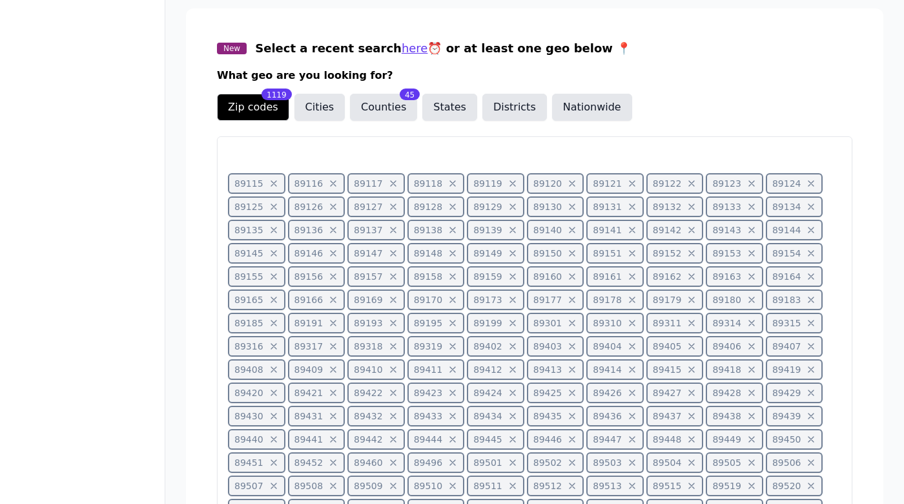
click at [272, 187] on icon at bounding box center [274, 183] width 10 height 10
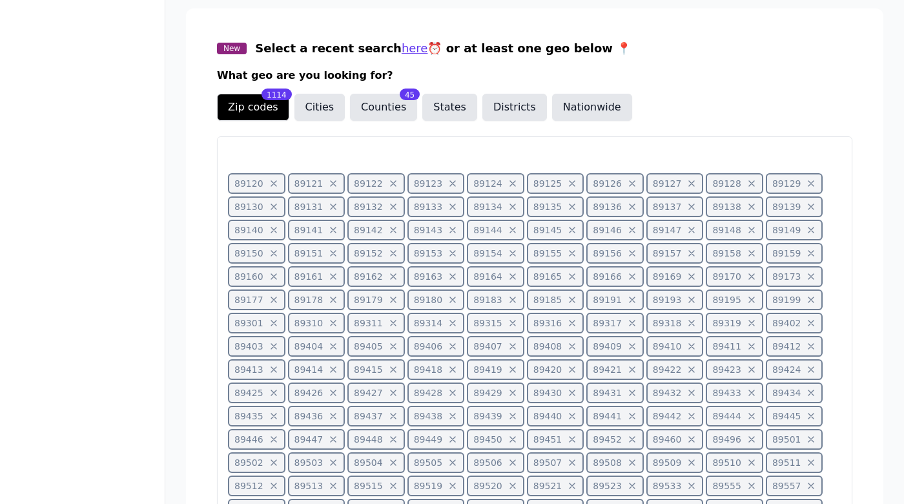
click at [272, 187] on icon at bounding box center [274, 183] width 10 height 10
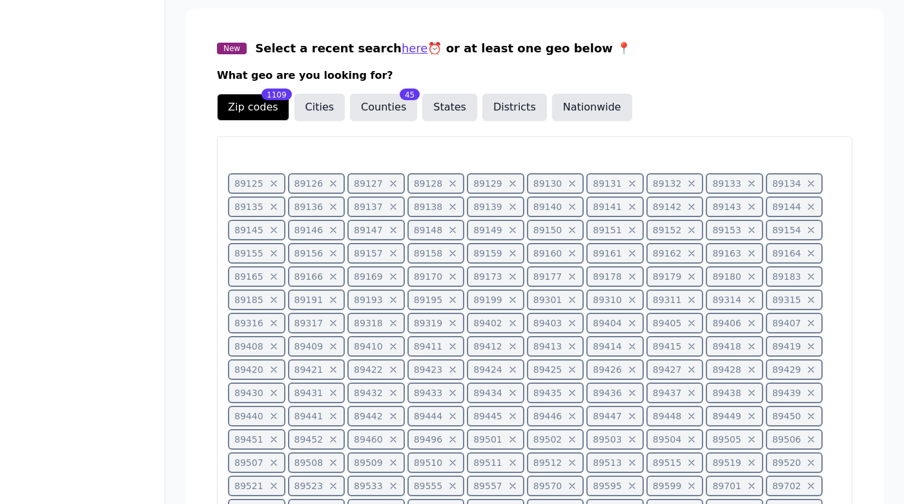
click at [272, 187] on icon at bounding box center [274, 183] width 10 height 10
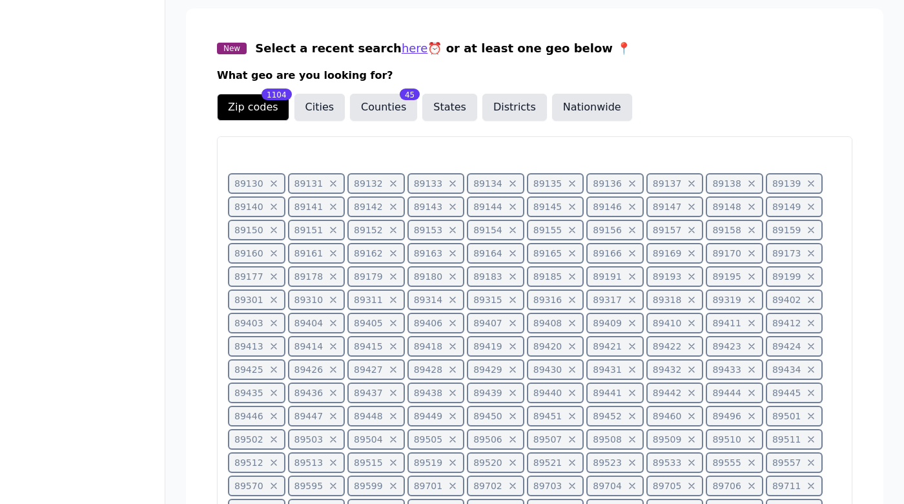
click at [272, 187] on icon at bounding box center [274, 183] width 10 height 10
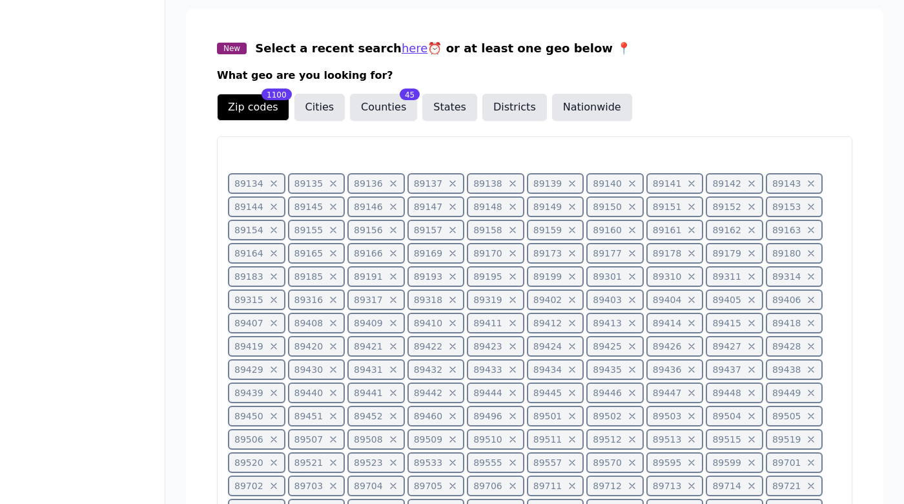
click at [272, 187] on icon at bounding box center [274, 183] width 10 height 10
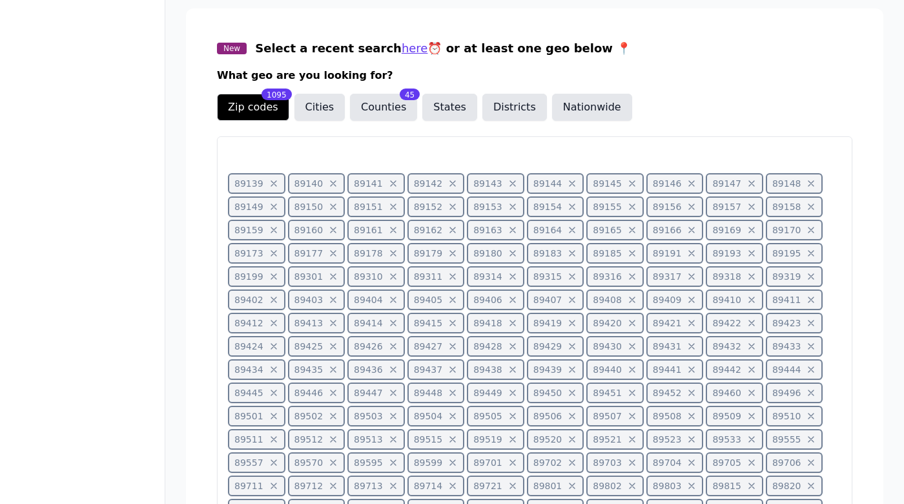
click at [272, 187] on icon at bounding box center [274, 183] width 10 height 10
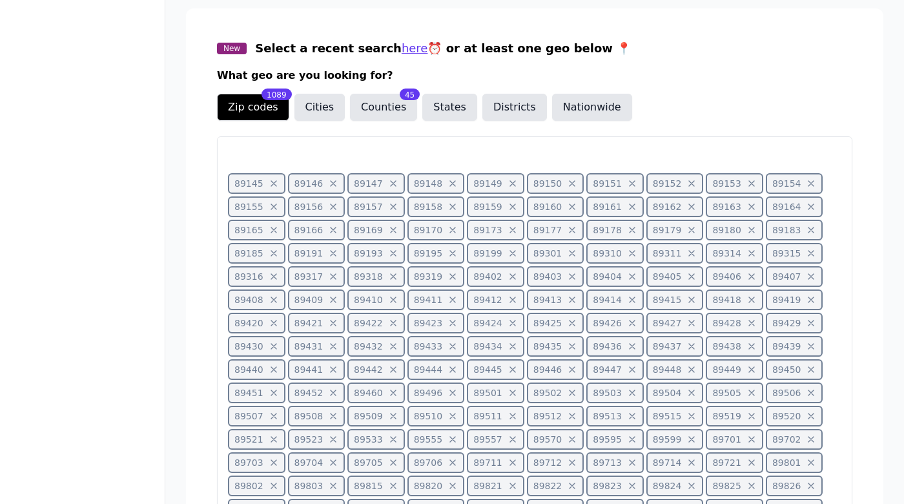
click at [272, 187] on icon at bounding box center [274, 183] width 10 height 10
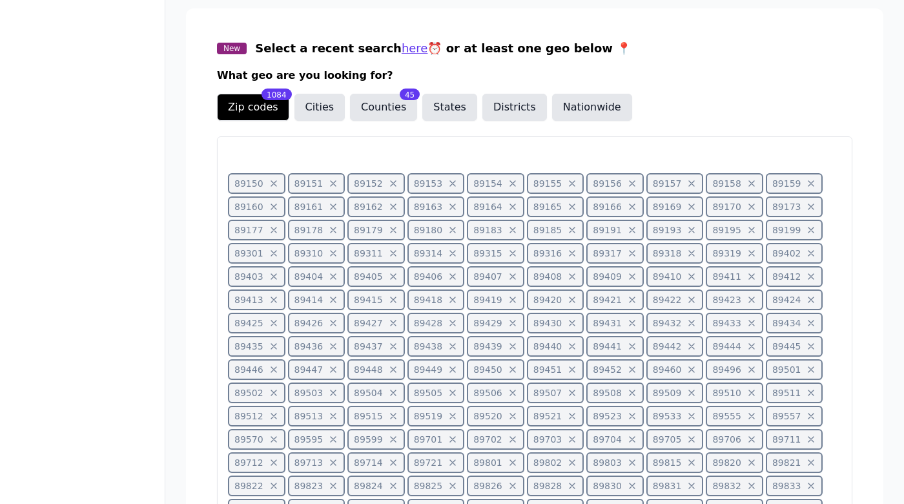
click at [272, 187] on icon at bounding box center [274, 183] width 10 height 10
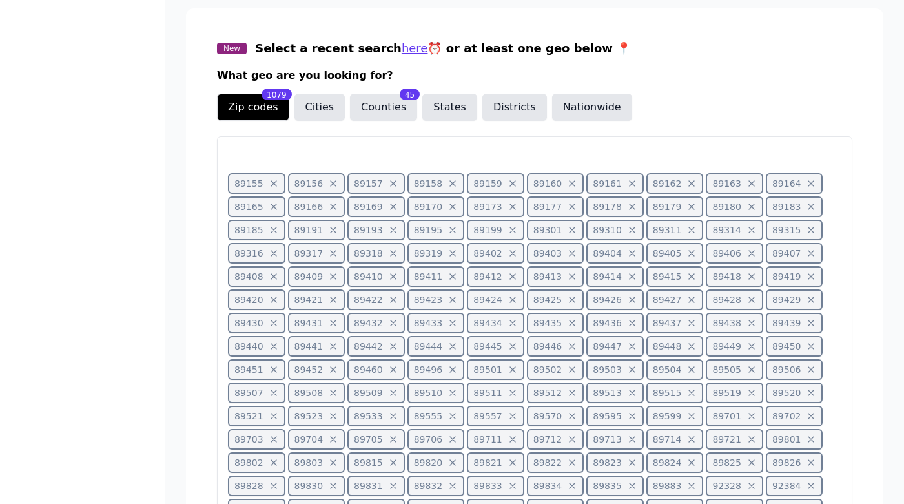
click at [272, 187] on icon at bounding box center [274, 183] width 10 height 10
click at [272, 182] on icon at bounding box center [273, 183] width 5 height 5
click at [272, 182] on icon at bounding box center [274, 183] width 10 height 10
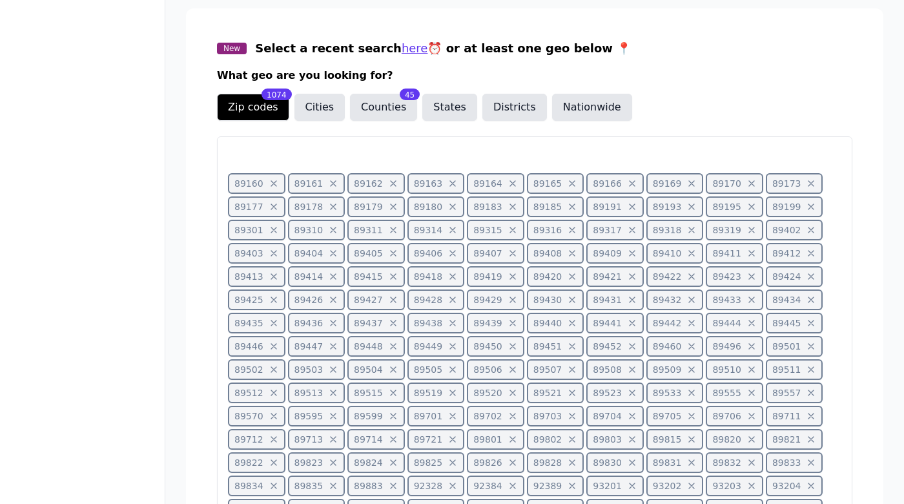
click at [272, 182] on icon at bounding box center [274, 183] width 10 height 10
click at [272, 182] on icon at bounding box center [273, 183] width 5 height 5
click at [272, 182] on icon at bounding box center [274, 183] width 10 height 10
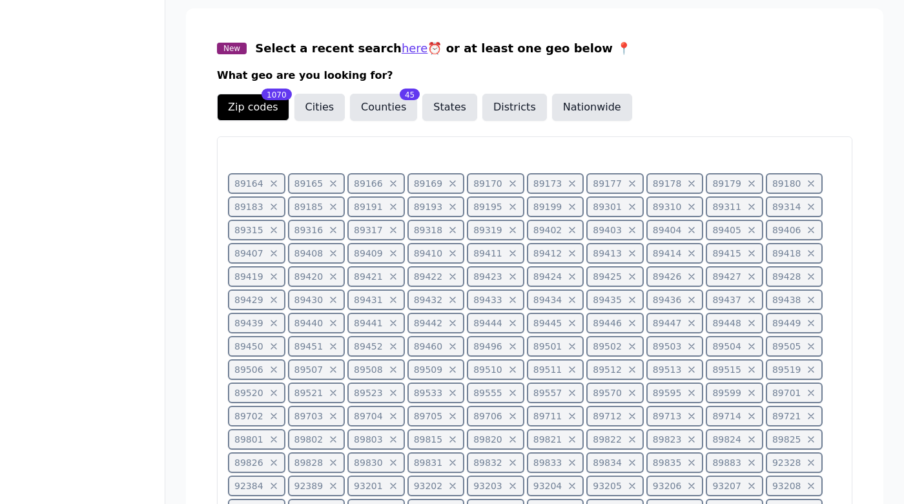
click at [272, 182] on icon at bounding box center [274, 183] width 10 height 10
click at [272, 182] on icon at bounding box center [273, 183] width 5 height 5
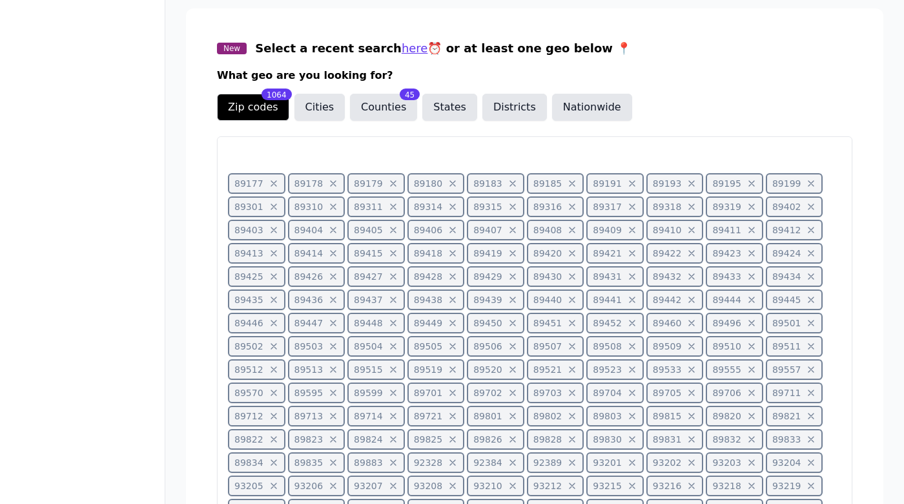
click at [272, 182] on icon at bounding box center [273, 183] width 5 height 5
click at [272, 182] on icon at bounding box center [274, 183] width 10 height 10
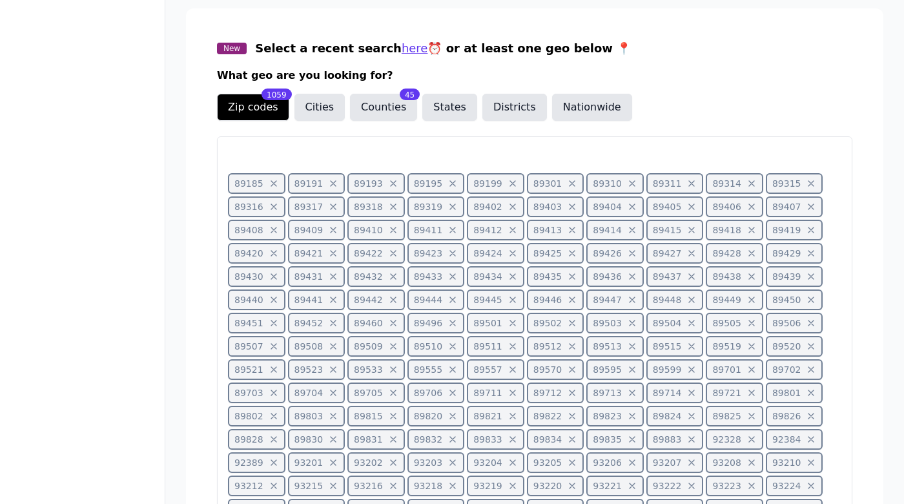
click at [272, 182] on icon at bounding box center [274, 183] width 10 height 10
click at [272, 182] on icon at bounding box center [273, 183] width 5 height 5
click at [272, 182] on icon at bounding box center [274, 183] width 10 height 10
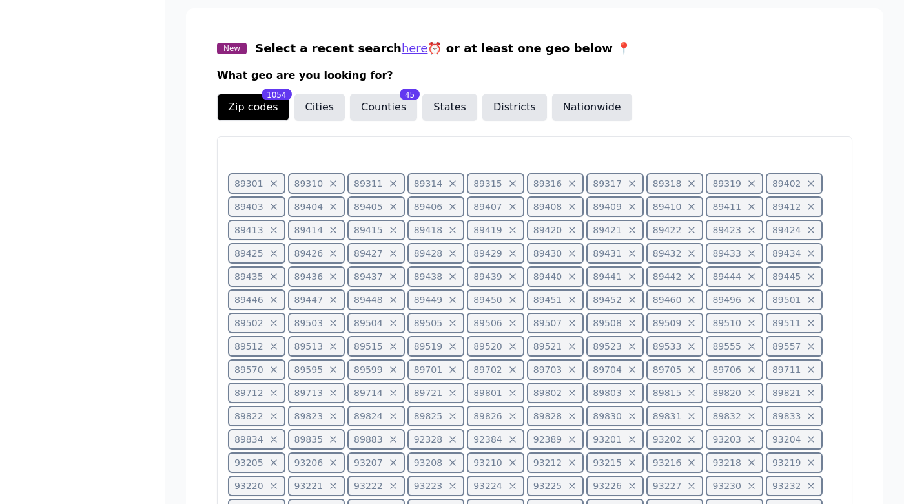
click at [272, 182] on icon at bounding box center [274, 183] width 10 height 10
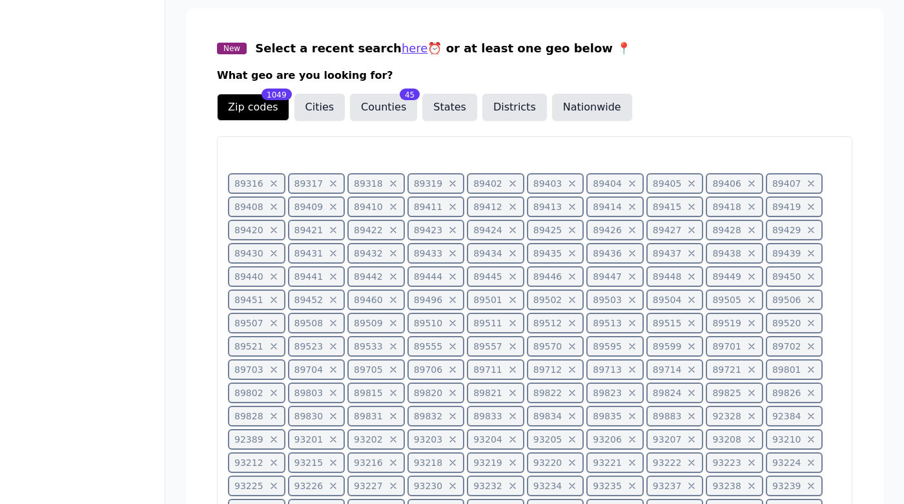
click at [272, 182] on icon at bounding box center [274, 183] width 10 height 10
click at [272, 182] on icon at bounding box center [273, 183] width 5 height 5
click at [272, 182] on icon at bounding box center [274, 183] width 10 height 10
click at [272, 182] on icon at bounding box center [273, 183] width 5 height 5
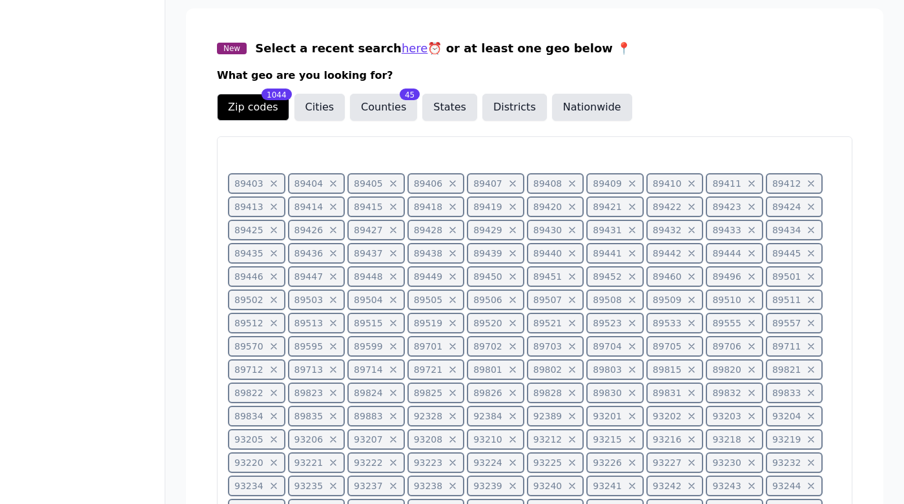
click at [272, 182] on icon at bounding box center [273, 183] width 5 height 5
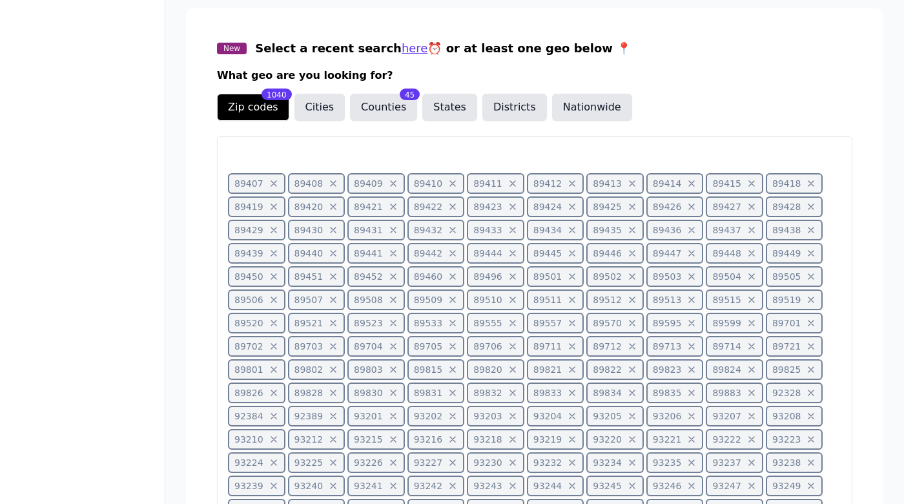
click at [272, 182] on icon at bounding box center [273, 183] width 5 height 5
click at [272, 182] on icon at bounding box center [274, 183] width 10 height 10
click at [272, 182] on icon at bounding box center [273, 183] width 5 height 5
click at [272, 182] on icon at bounding box center [274, 183] width 10 height 10
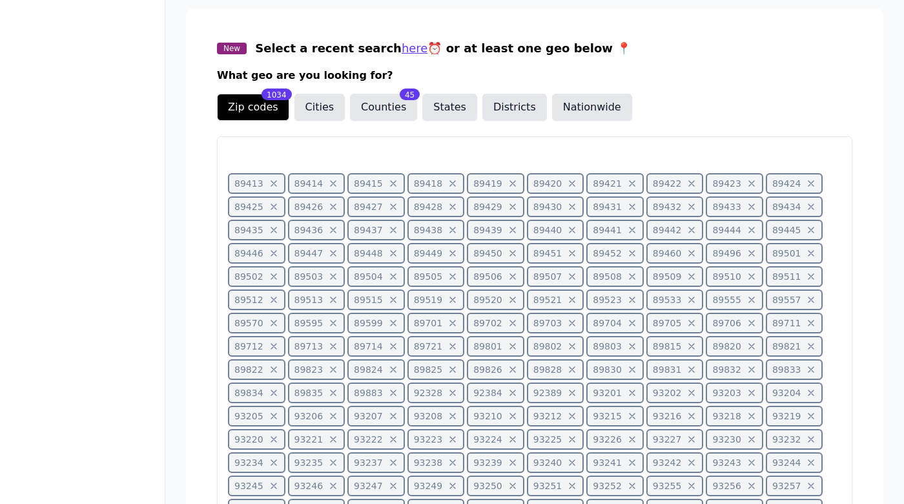
click at [272, 182] on icon at bounding box center [274, 183] width 10 height 10
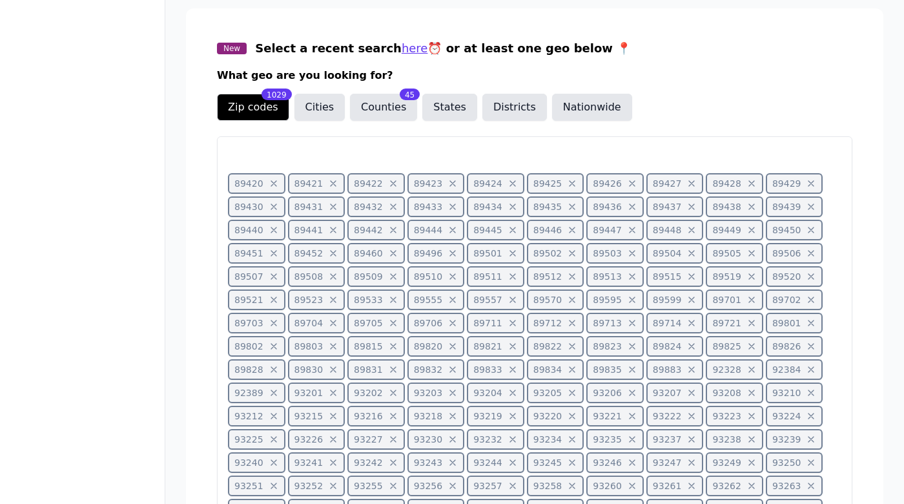
click at [272, 182] on icon at bounding box center [273, 183] width 5 height 5
click at [272, 182] on icon at bounding box center [274, 183] width 10 height 10
click at [272, 182] on icon at bounding box center [273, 183] width 5 height 5
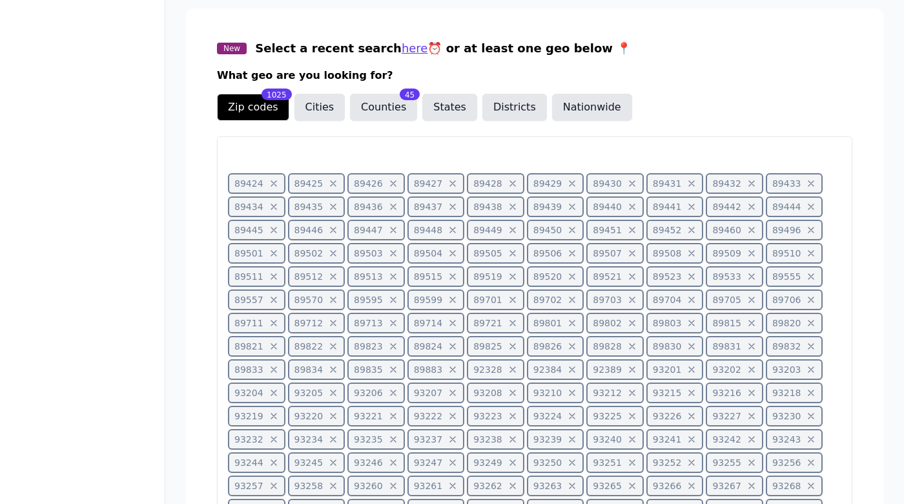
click at [272, 182] on icon at bounding box center [273, 183] width 5 height 5
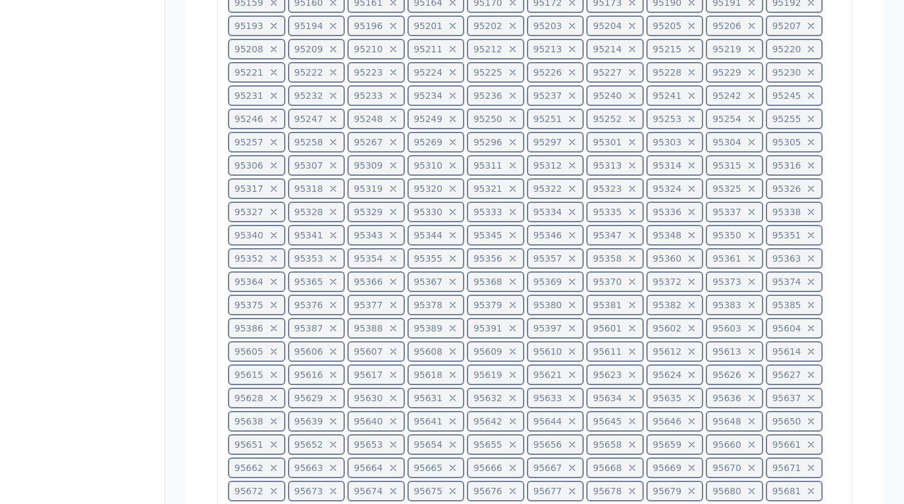
scroll to position [2507, 0]
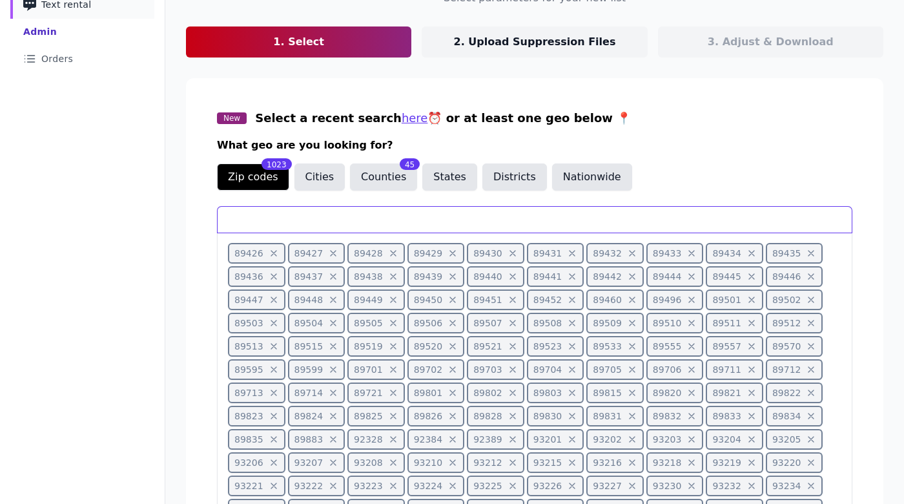
scroll to position [120, 0]
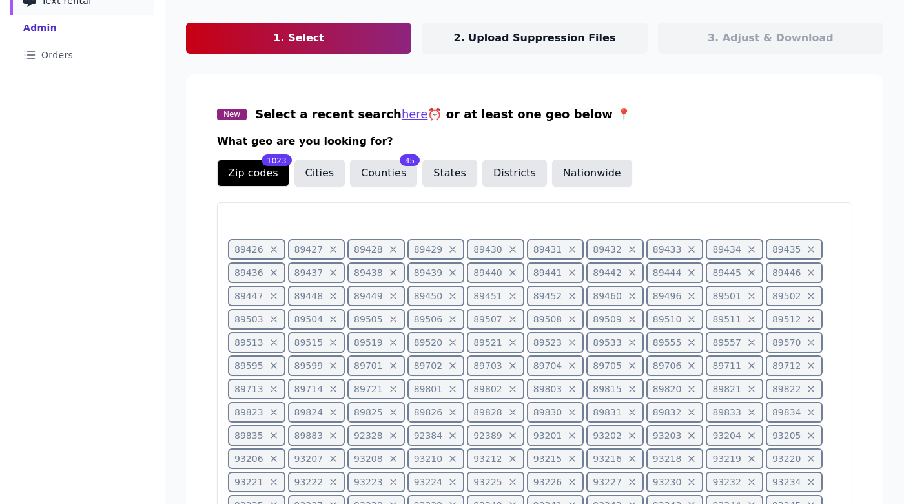
click at [276, 252] on icon at bounding box center [274, 249] width 10 height 10
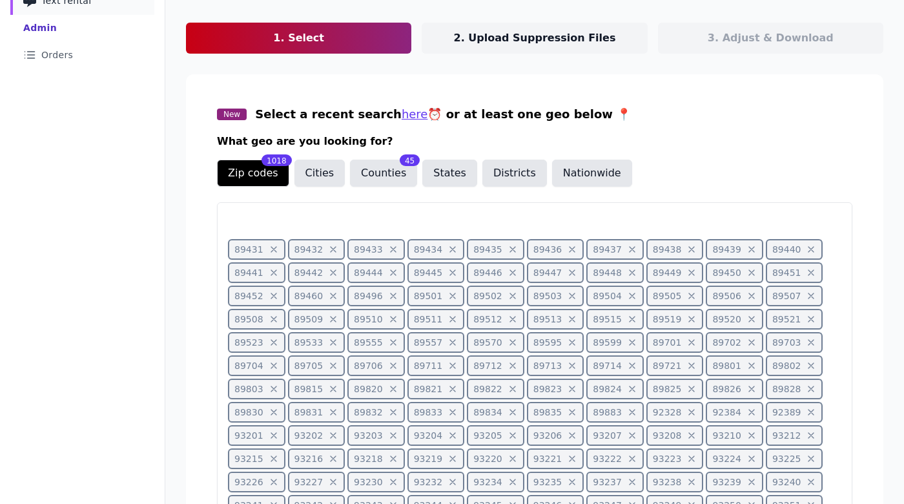
click at [276, 252] on icon at bounding box center [274, 249] width 10 height 10
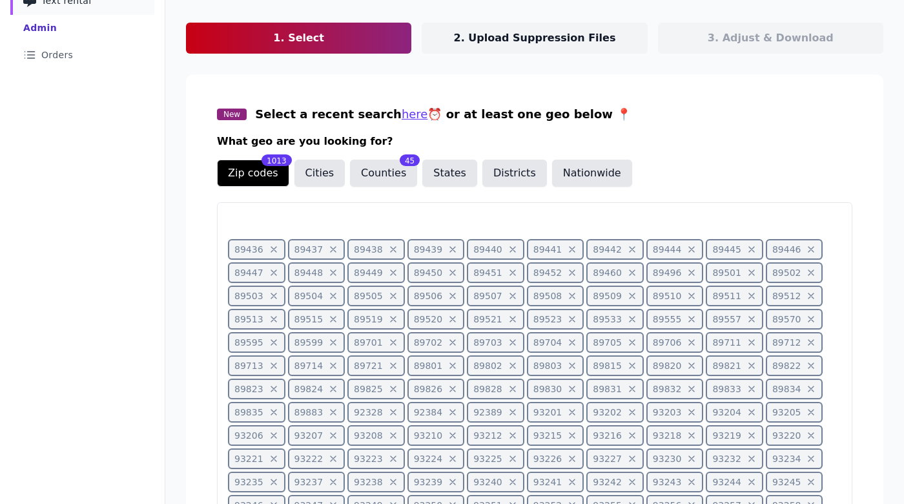
click at [276, 252] on icon at bounding box center [274, 249] width 10 height 10
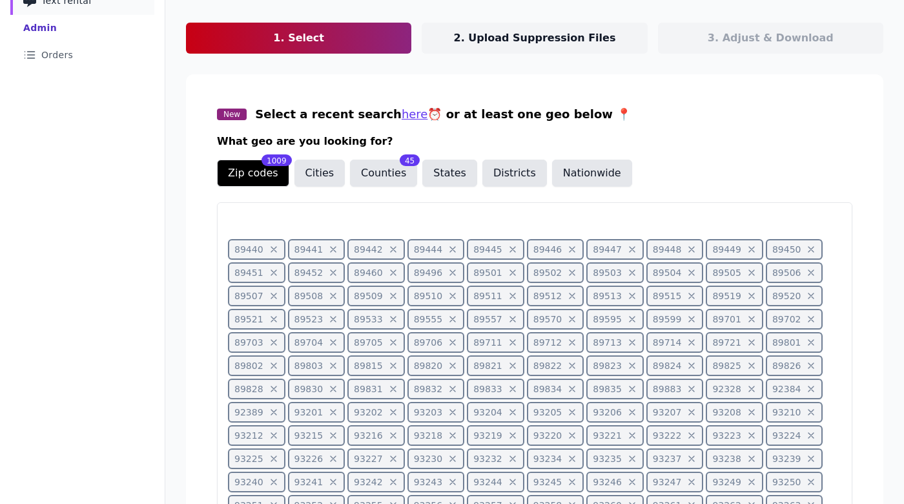
click at [276, 252] on icon at bounding box center [274, 249] width 10 height 10
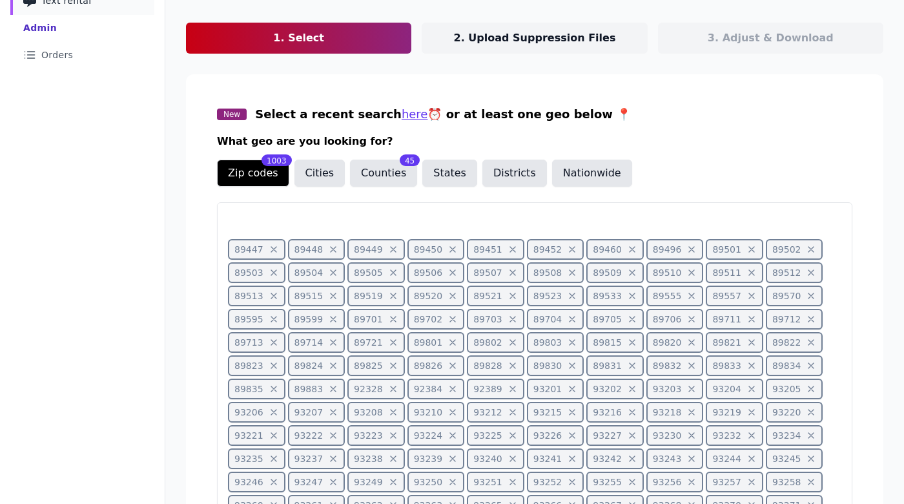
click at [276, 252] on icon at bounding box center [274, 249] width 10 height 10
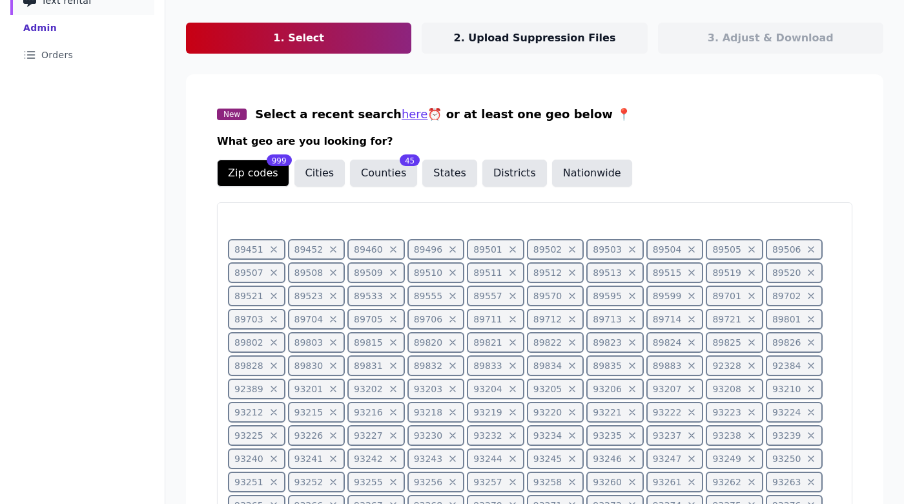
click at [276, 252] on icon at bounding box center [274, 249] width 10 height 10
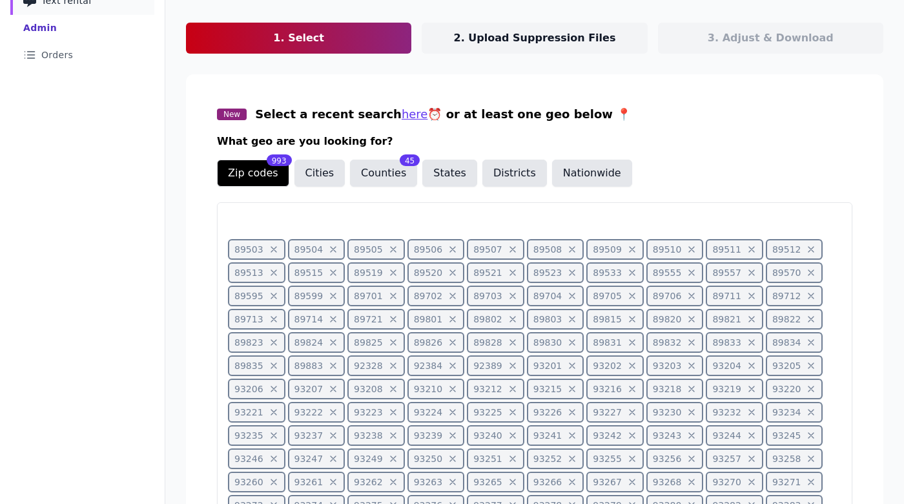
click at [276, 252] on icon at bounding box center [274, 249] width 10 height 10
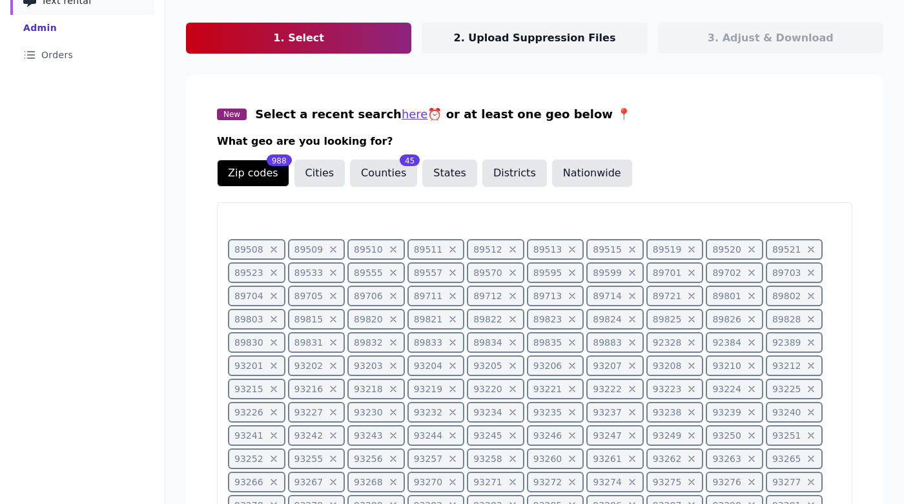
click at [276, 252] on icon at bounding box center [274, 249] width 10 height 10
click at [276, 252] on span "89511" at bounding box center [256, 249] width 57 height 21
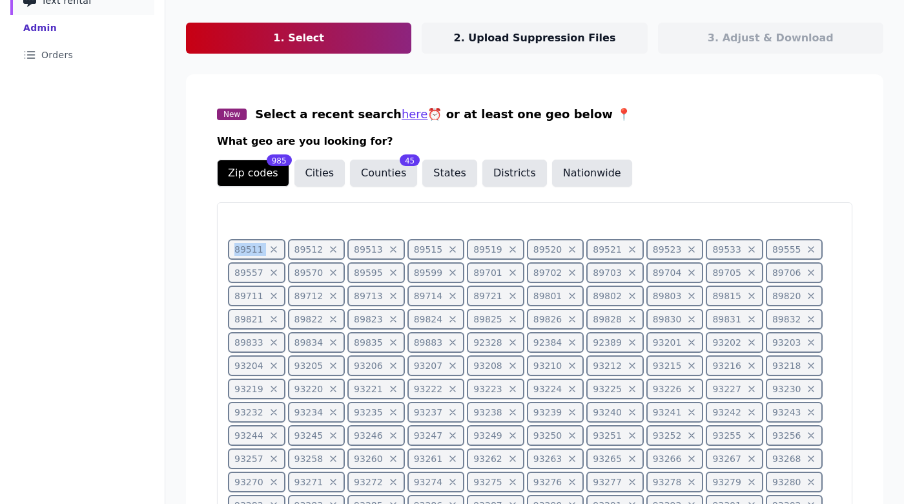
click at [276, 252] on span "89511" at bounding box center [256, 249] width 57 height 21
click at [272, 251] on icon at bounding box center [273, 249] width 5 height 5
click at [272, 251] on icon at bounding box center [274, 249] width 10 height 10
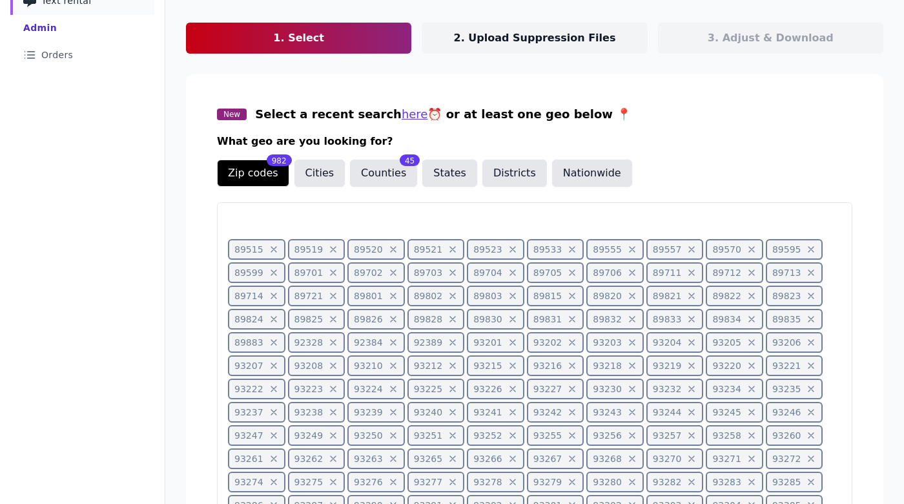
click at [272, 251] on icon at bounding box center [274, 249] width 10 height 10
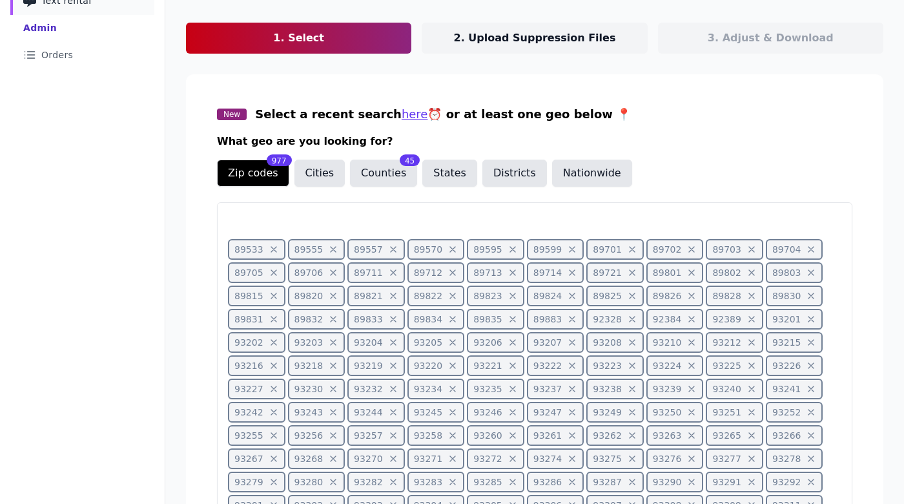
click at [272, 251] on icon at bounding box center [274, 249] width 10 height 10
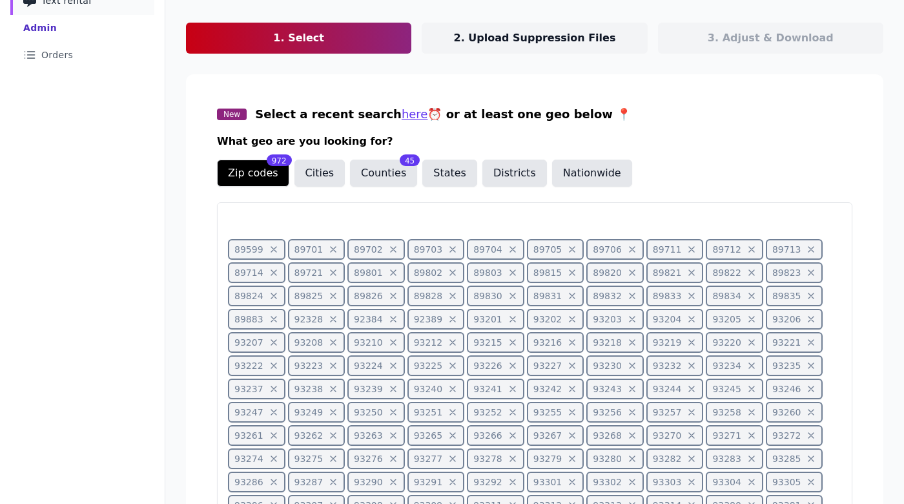
click at [272, 251] on icon at bounding box center [274, 249] width 10 height 10
click at [272, 251] on icon at bounding box center [273, 249] width 5 height 5
click at [272, 251] on icon at bounding box center [274, 249] width 10 height 10
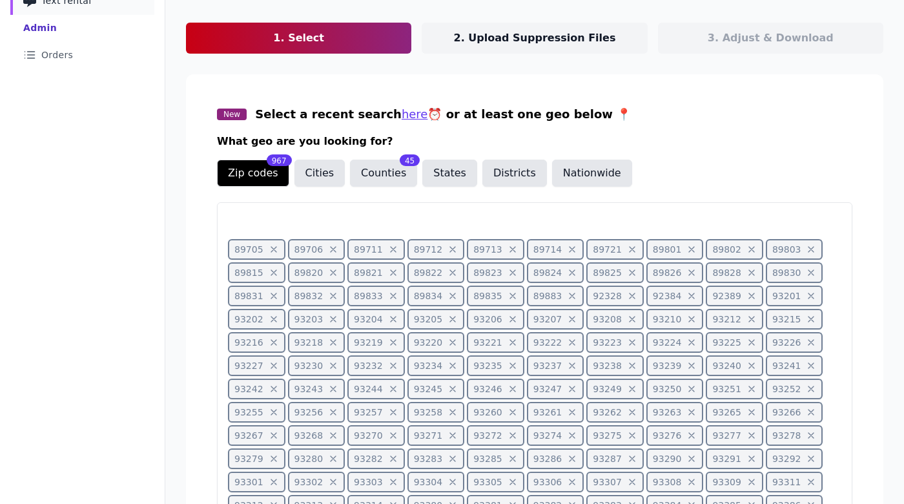
click at [272, 251] on icon at bounding box center [274, 249] width 10 height 10
click at [272, 251] on icon at bounding box center [273, 249] width 5 height 5
click at [272, 251] on icon at bounding box center [274, 249] width 10 height 10
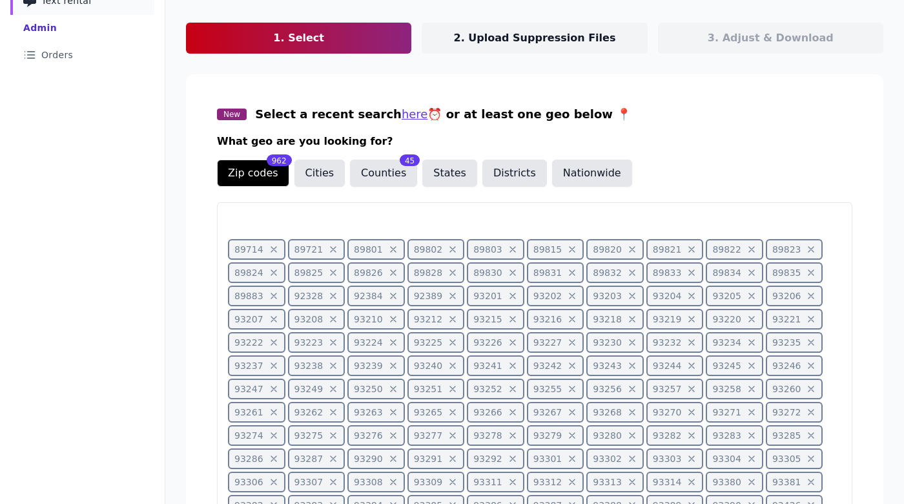
click at [272, 251] on icon at bounding box center [274, 249] width 10 height 10
click at [272, 251] on icon at bounding box center [273, 249] width 5 height 5
click at [272, 251] on icon at bounding box center [274, 249] width 10 height 10
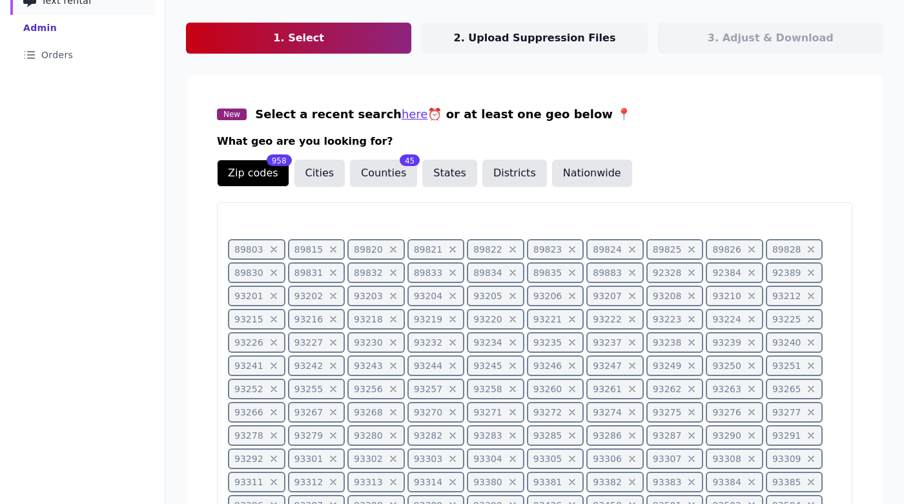
click at [272, 251] on icon at bounding box center [274, 249] width 10 height 10
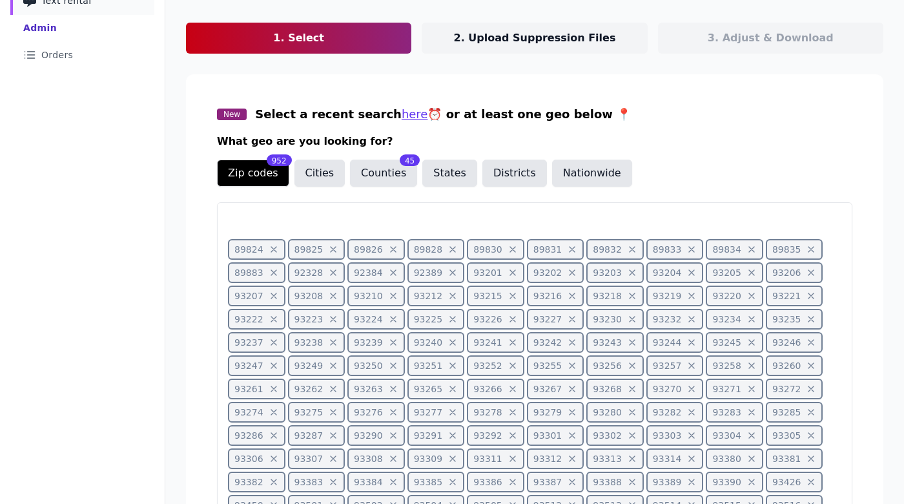
click at [272, 251] on icon at bounding box center [274, 249] width 10 height 10
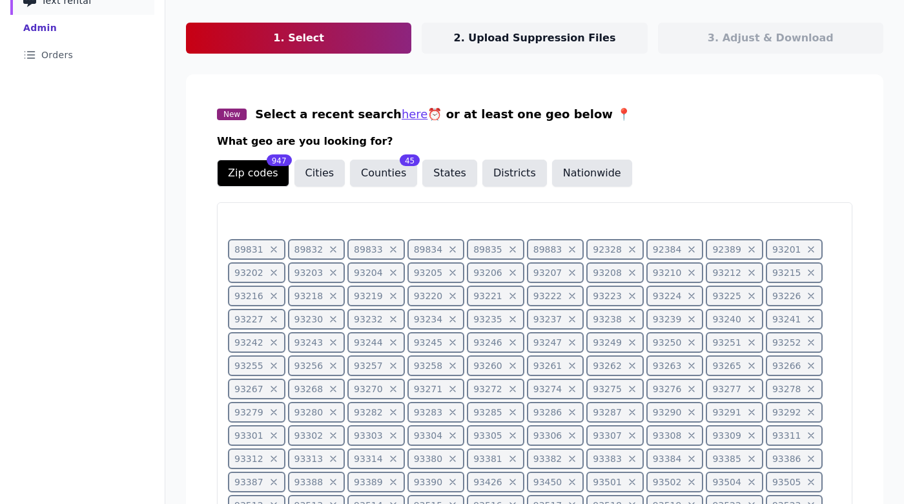
click at [272, 251] on icon at bounding box center [274, 249] width 10 height 10
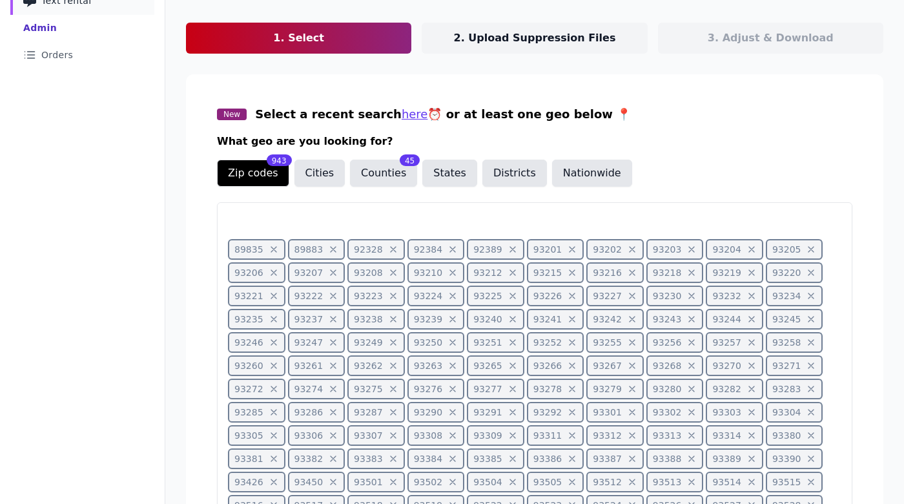
click at [272, 251] on icon at bounding box center [274, 249] width 10 height 10
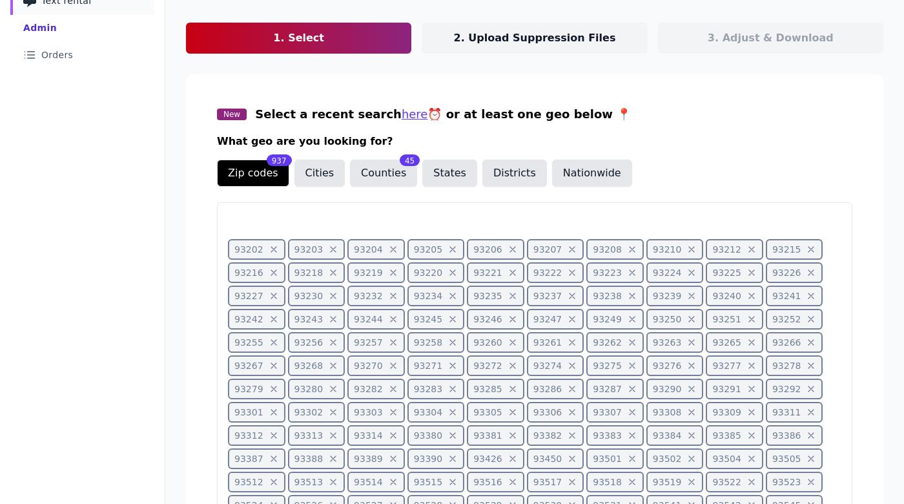
click at [272, 251] on icon at bounding box center [274, 249] width 10 height 10
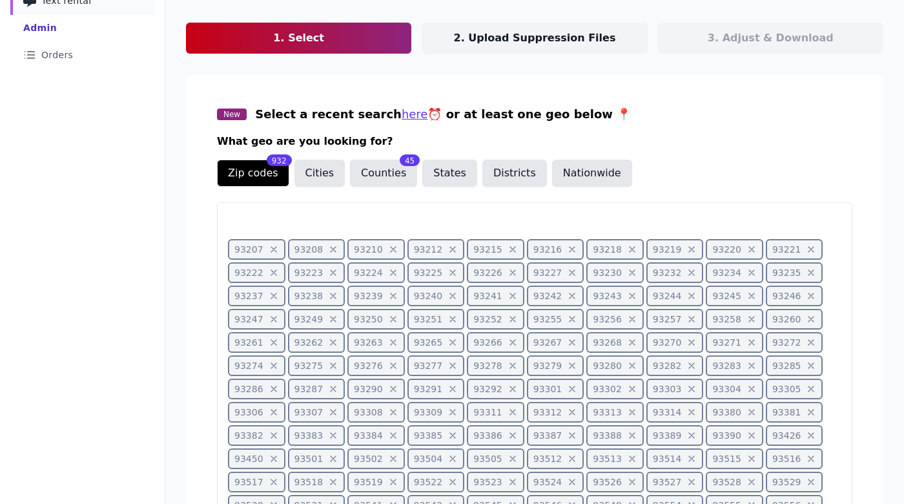
click at [272, 251] on icon at bounding box center [274, 249] width 10 height 10
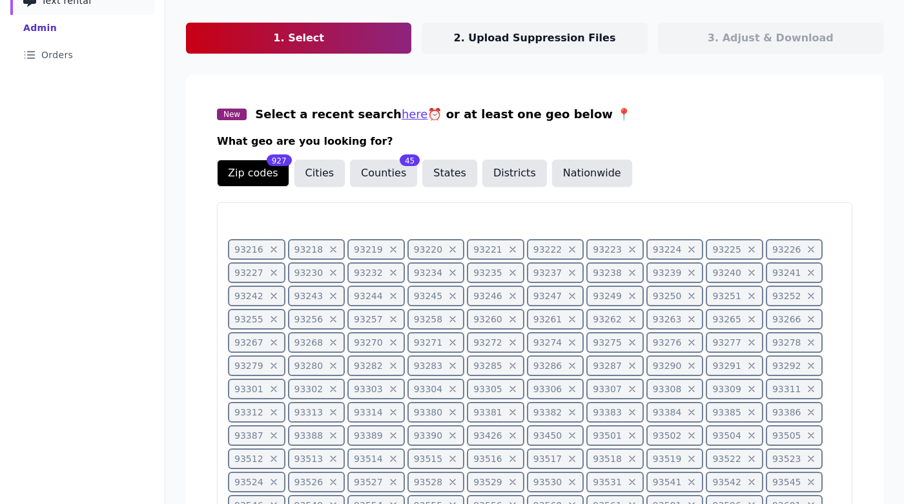
click at [272, 251] on icon at bounding box center [274, 249] width 10 height 10
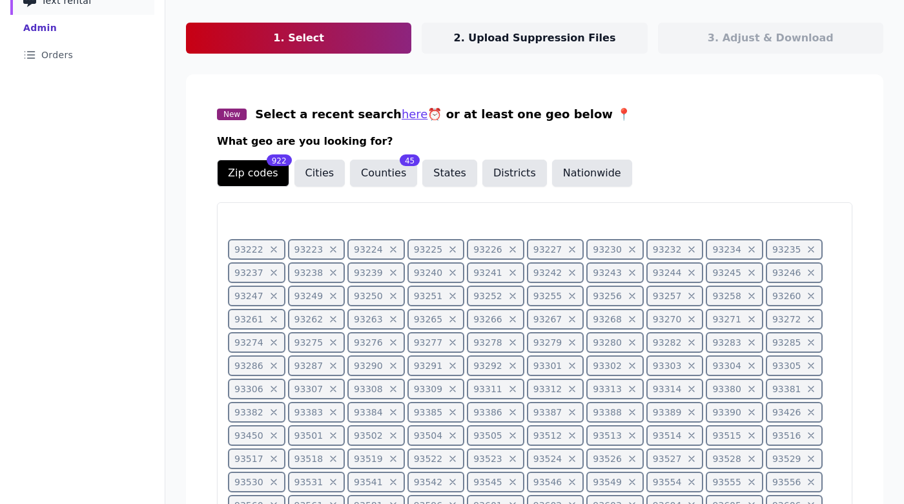
click at [272, 251] on icon at bounding box center [274, 249] width 10 height 10
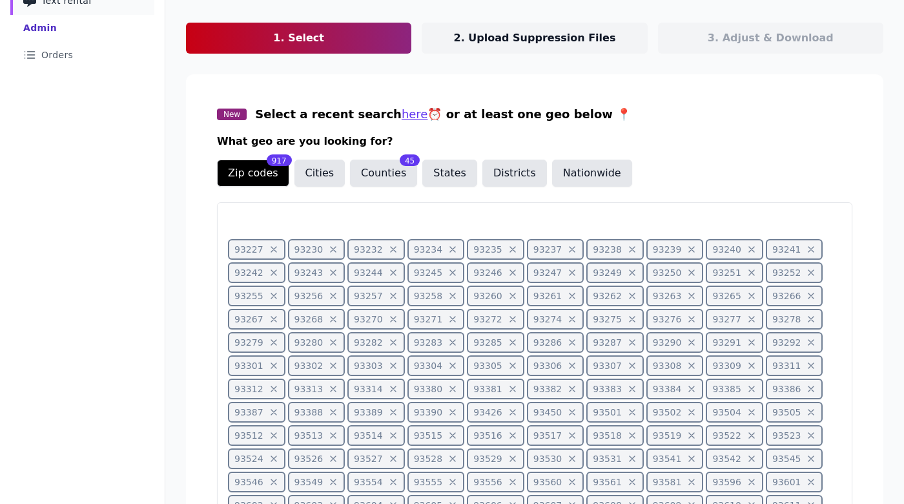
click at [274, 249] on icon at bounding box center [274, 249] width 10 height 10
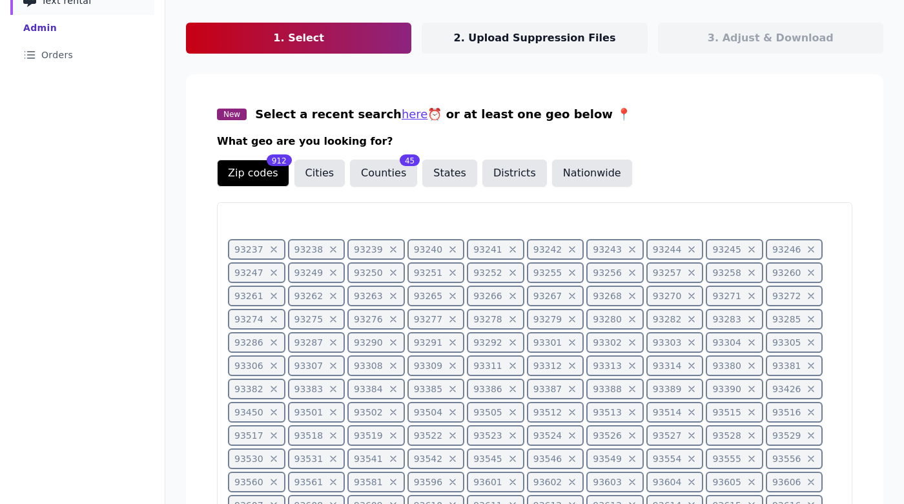
click at [274, 249] on icon at bounding box center [274, 249] width 10 height 10
